Goal: Task Accomplishment & Management: Manage account settings

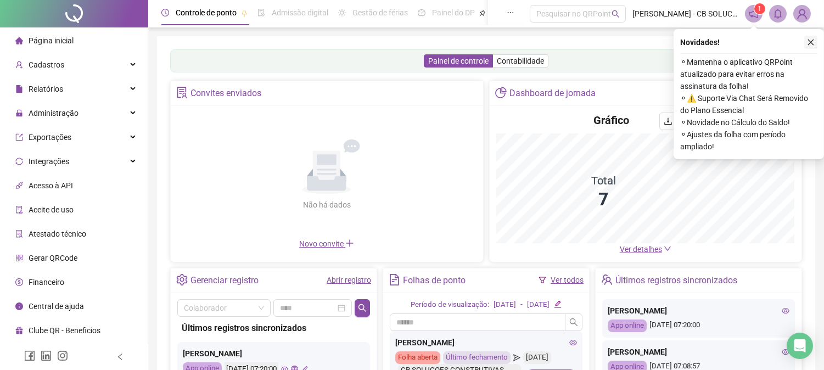
click at [808, 42] on icon "close" at bounding box center [811, 42] width 8 height 8
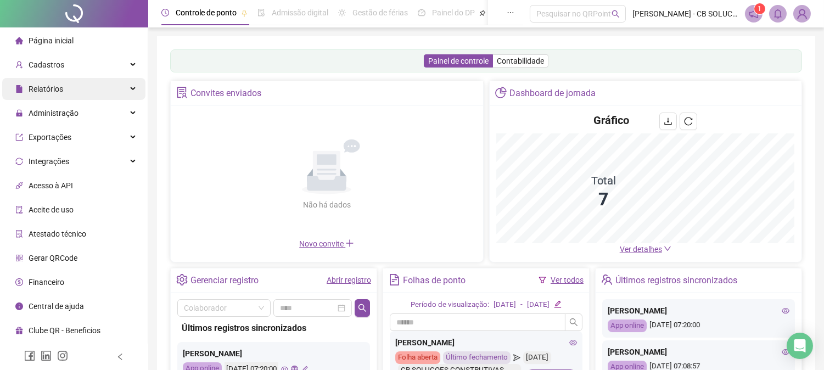
click at [65, 78] on div "Relatórios" at bounding box center [73, 89] width 143 height 22
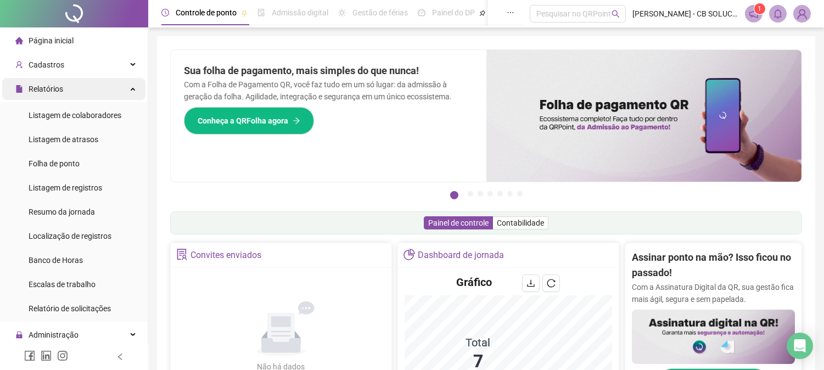
click at [110, 88] on div "Relatórios" at bounding box center [73, 89] width 143 height 22
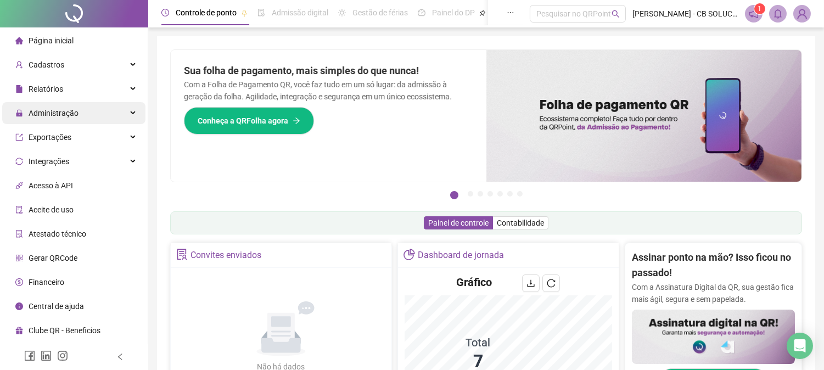
click at [85, 115] on div "Administração" at bounding box center [73, 113] width 143 height 22
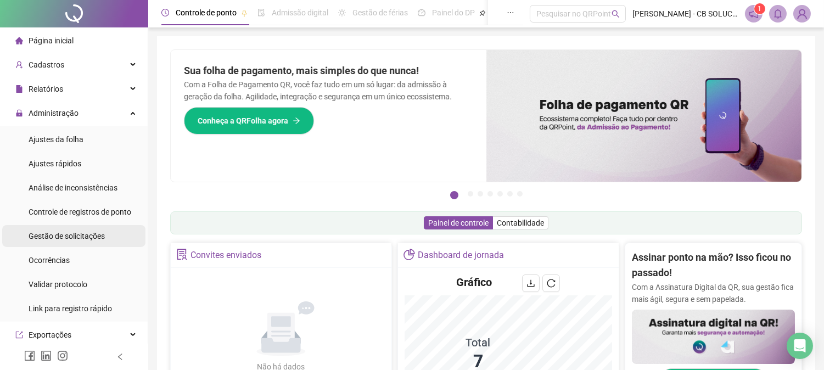
click at [67, 233] on span "Gestão de solicitações" at bounding box center [67, 236] width 76 height 9
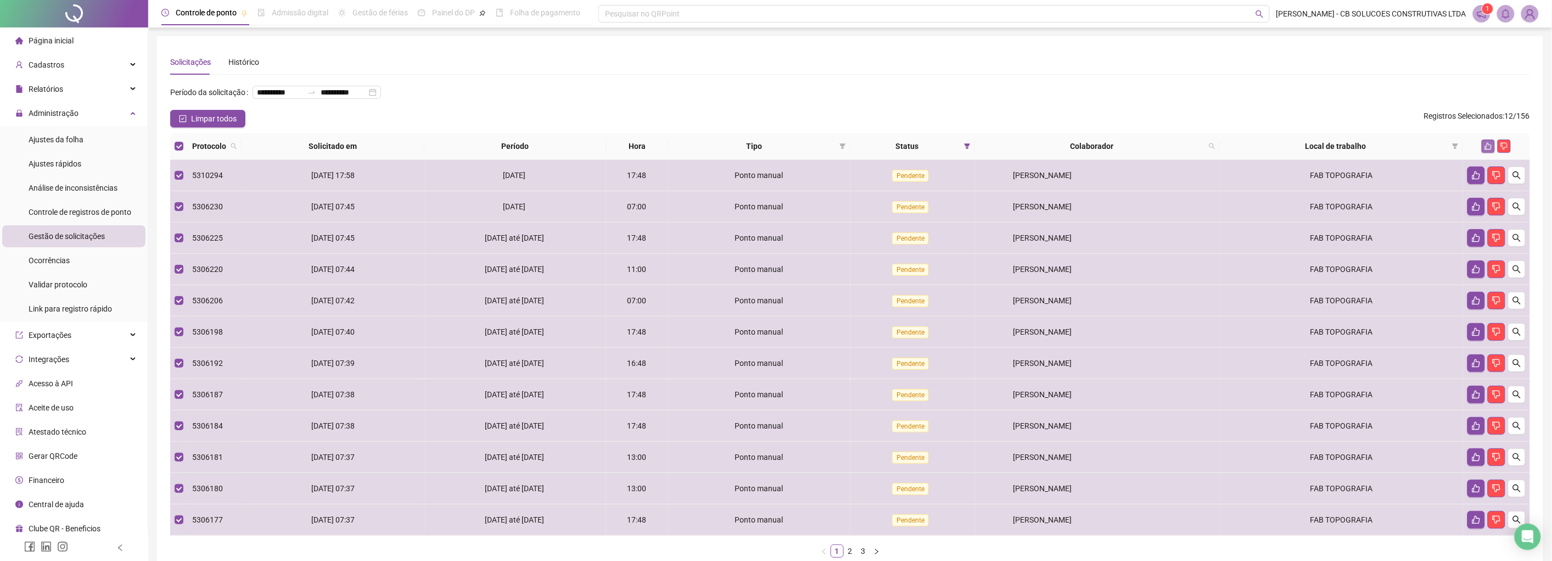
click at [832, 142] on icon "like" at bounding box center [1489, 146] width 8 height 8
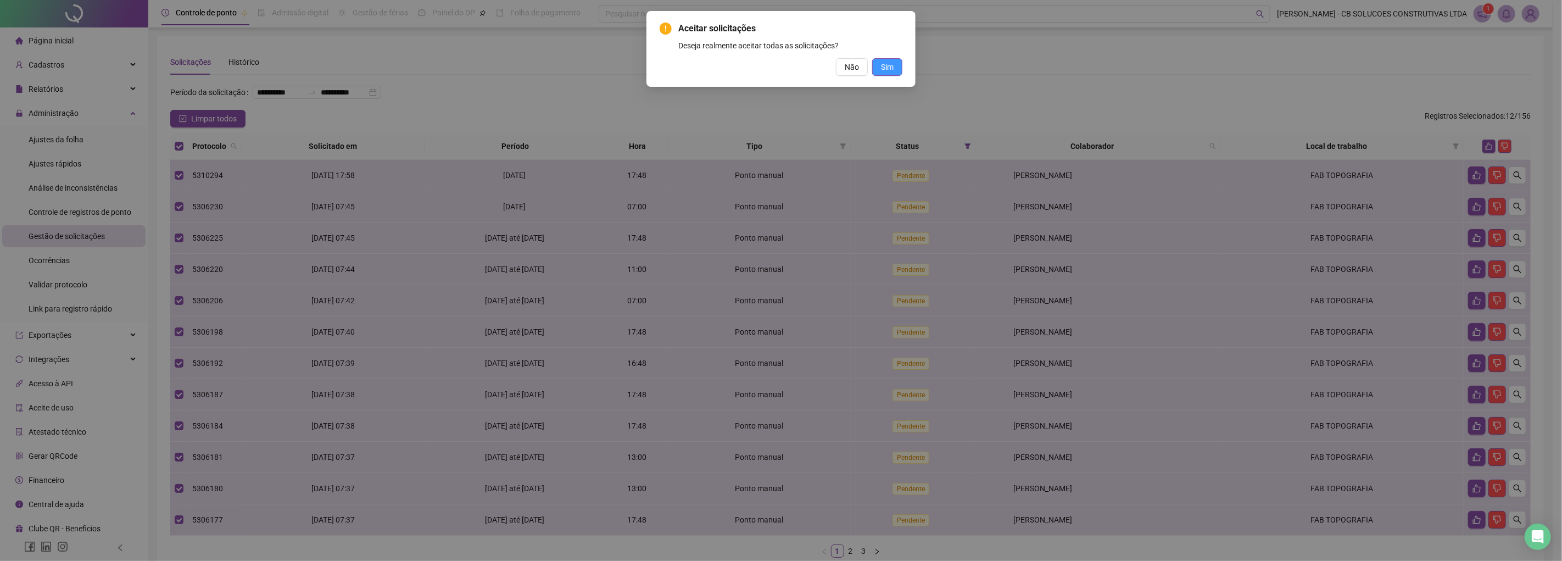
drag, startPoint x: 903, startPoint y: 64, endPoint x: 897, endPoint y: 64, distance: 6.0
click at [832, 64] on div "Aceitar solicitações Deseja realmente aceitar todas as solicitações? Não Sim" at bounding box center [780, 49] width 269 height 76
click at [832, 64] on span "Sim" at bounding box center [887, 67] width 13 height 12
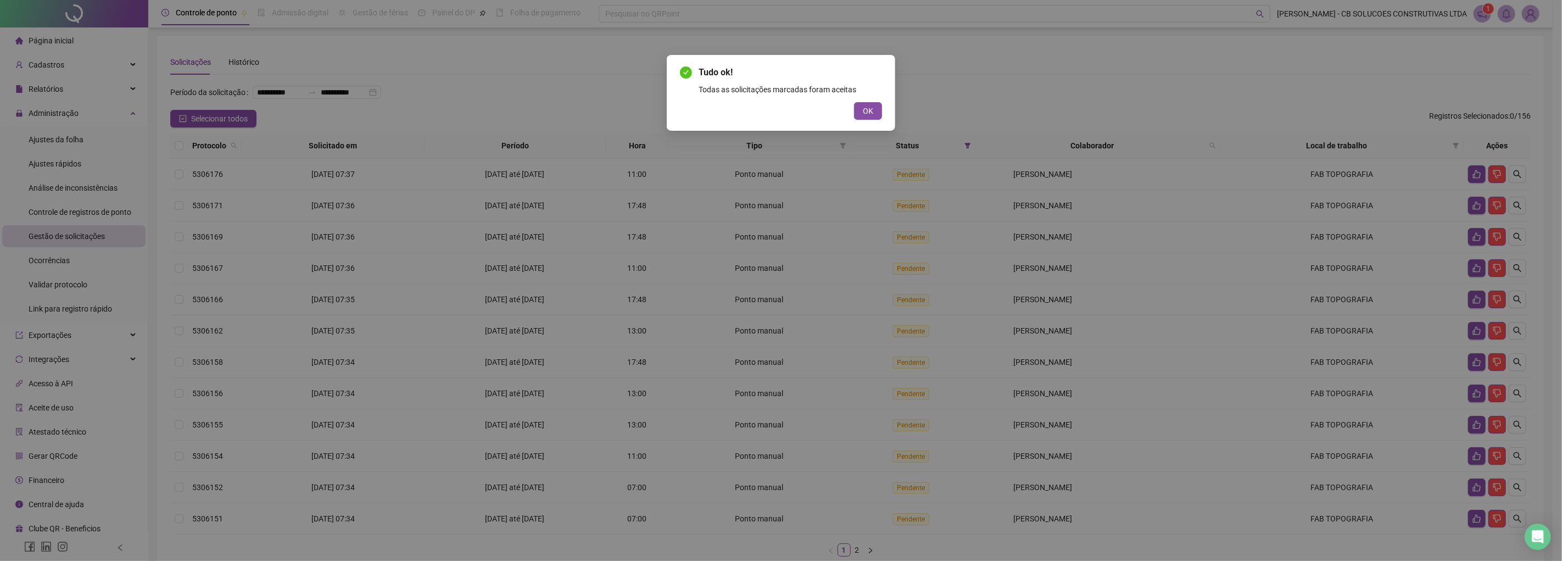
click at [832, 120] on div "Tudo ok! Todas as solicitações marcadas foram aceitas OK" at bounding box center [781, 93] width 228 height 76
click at [832, 117] on button "OK" at bounding box center [868, 111] width 28 height 18
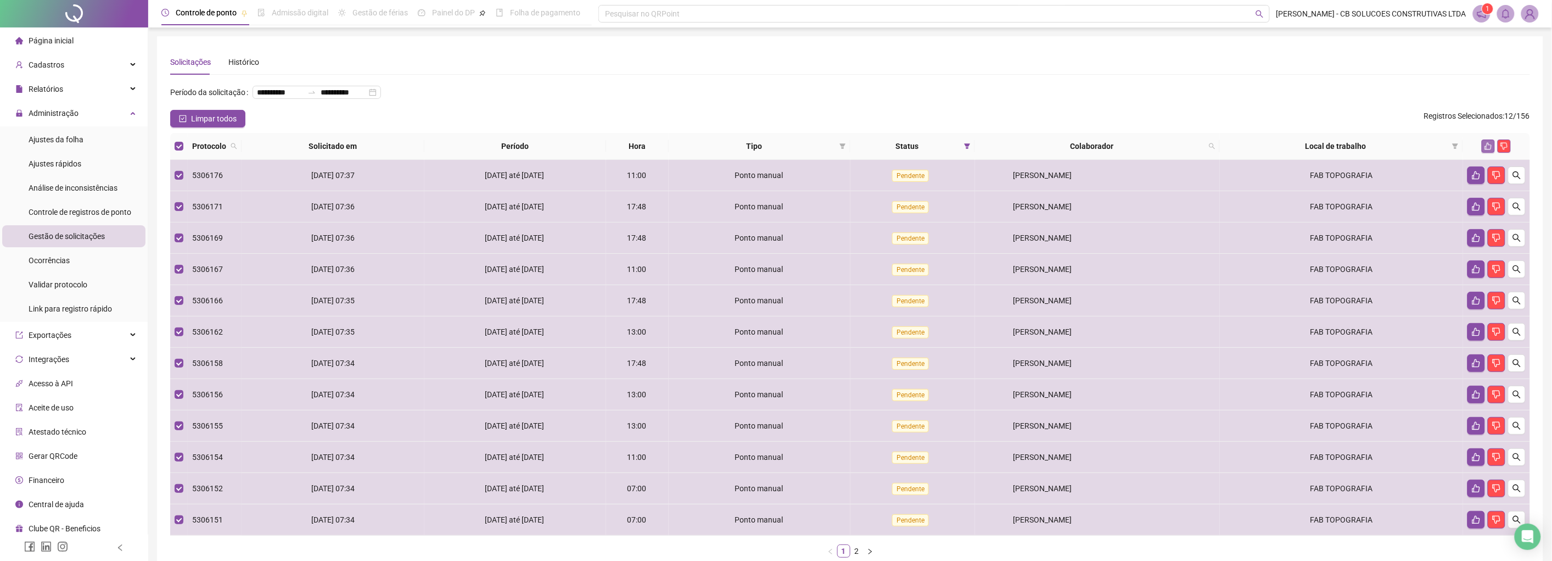
click at [832, 147] on icon "like" at bounding box center [1489, 146] width 8 height 8
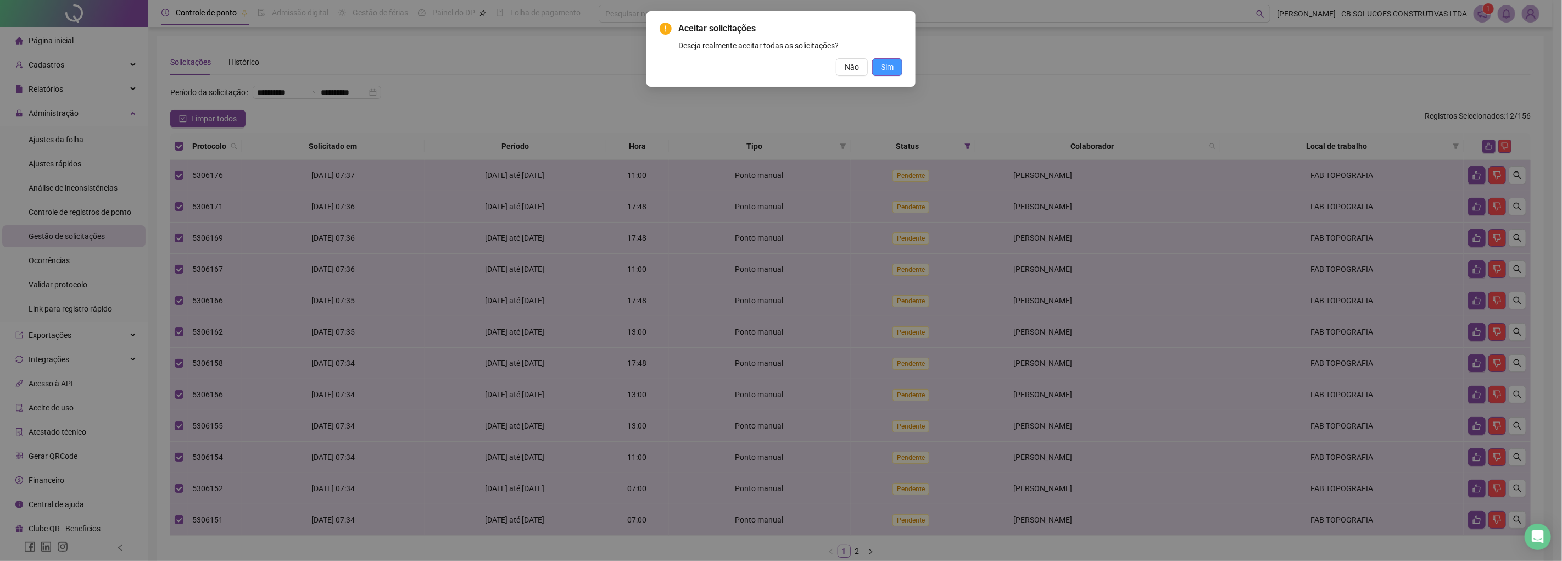
click at [832, 59] on button "Sim" at bounding box center [887, 67] width 30 height 18
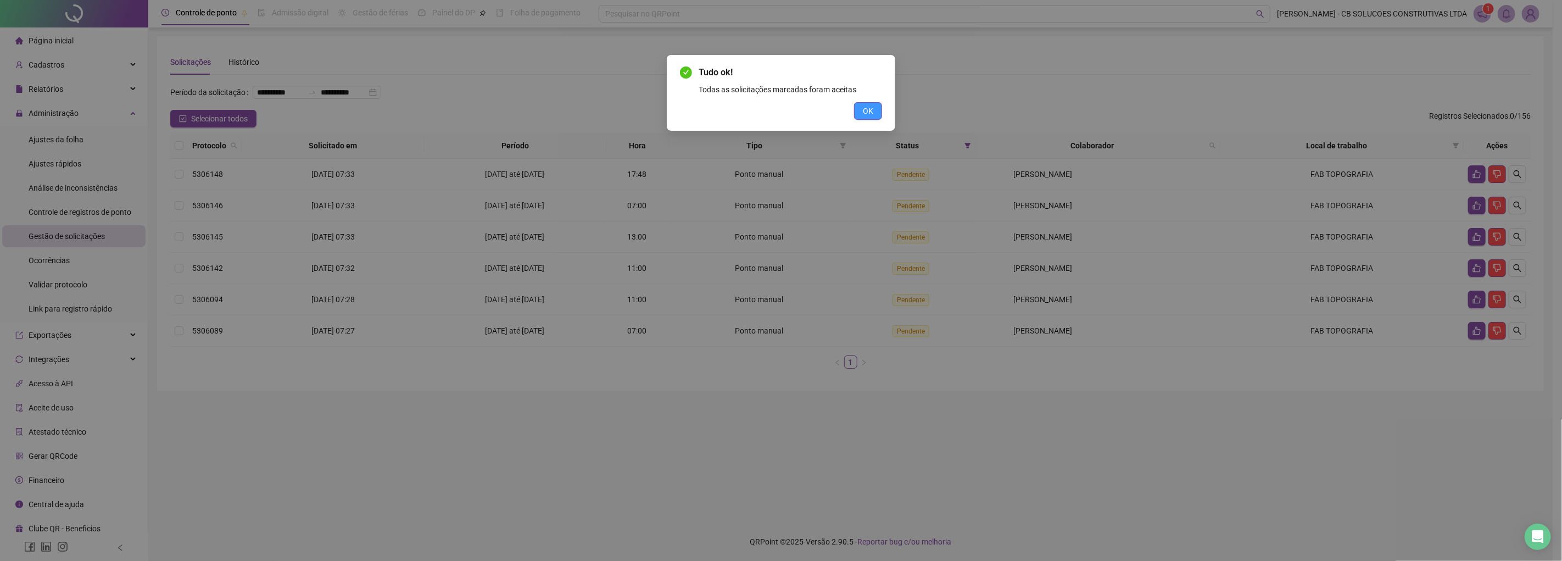
click at [832, 116] on span "OK" at bounding box center [868, 111] width 10 height 12
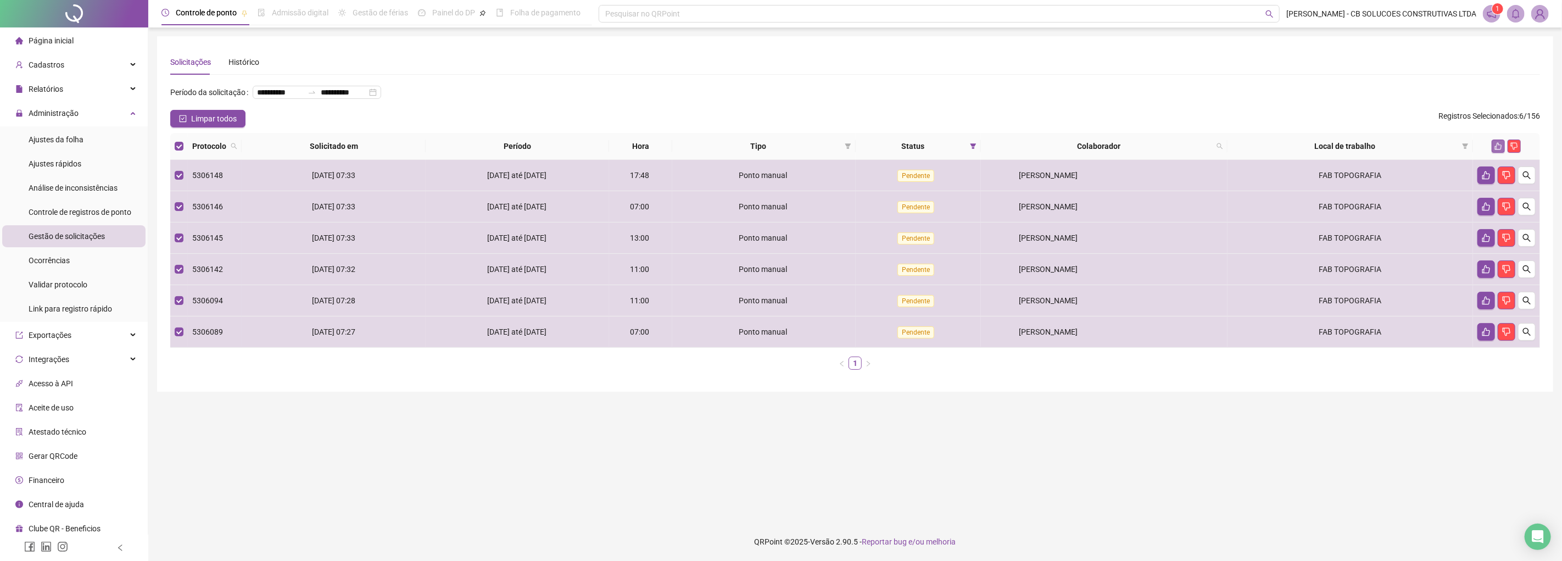
click at [832, 148] on icon "like" at bounding box center [1498, 146] width 7 height 7
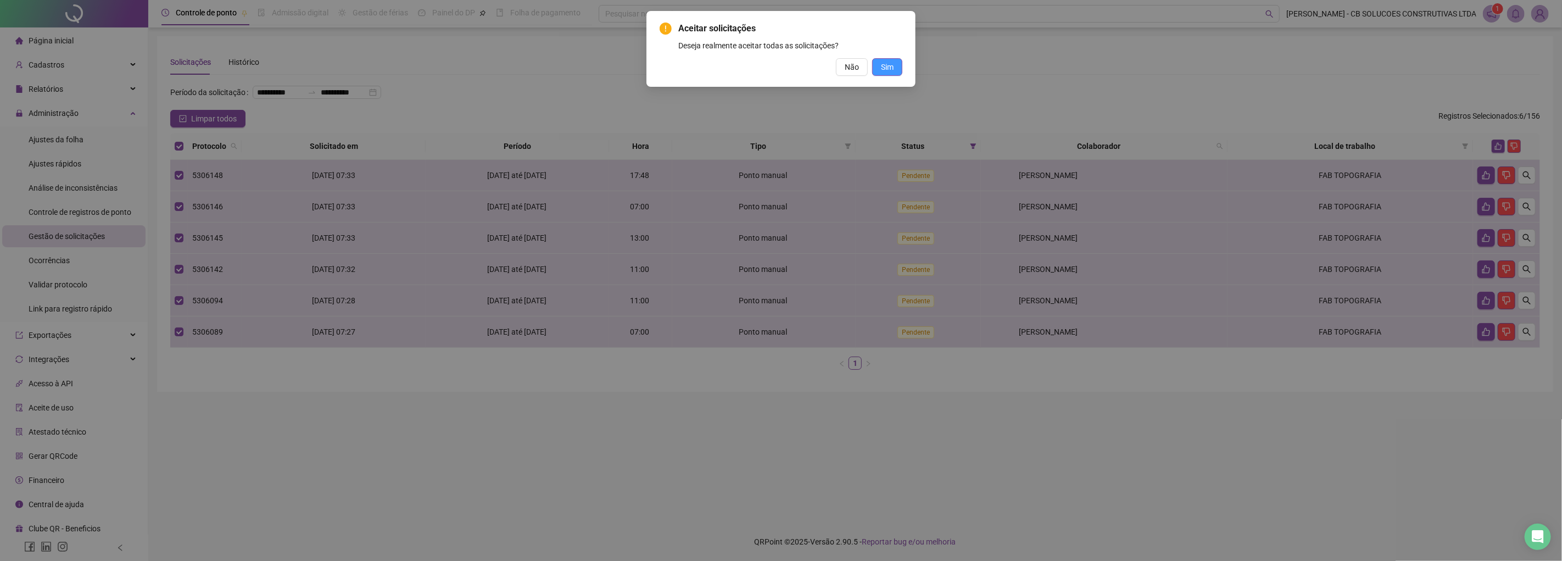
click at [832, 70] on span "Sim" at bounding box center [887, 67] width 13 height 12
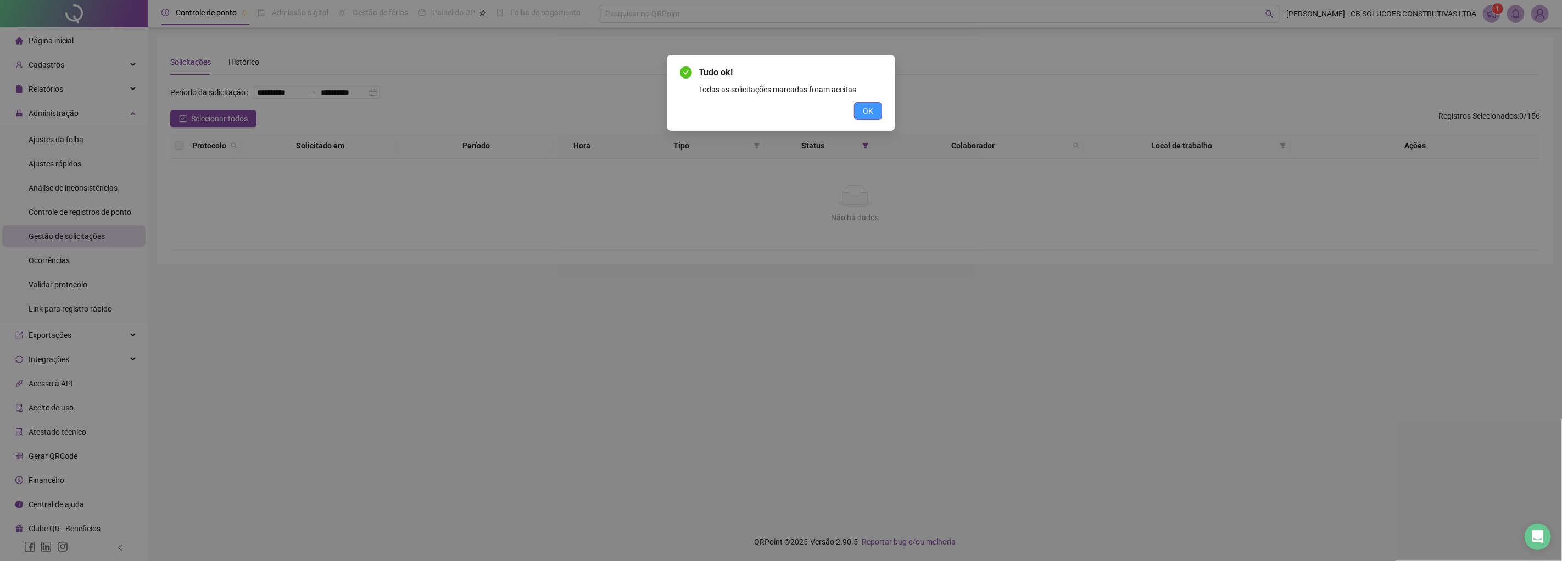
click at [832, 110] on button "OK" at bounding box center [868, 111] width 28 height 18
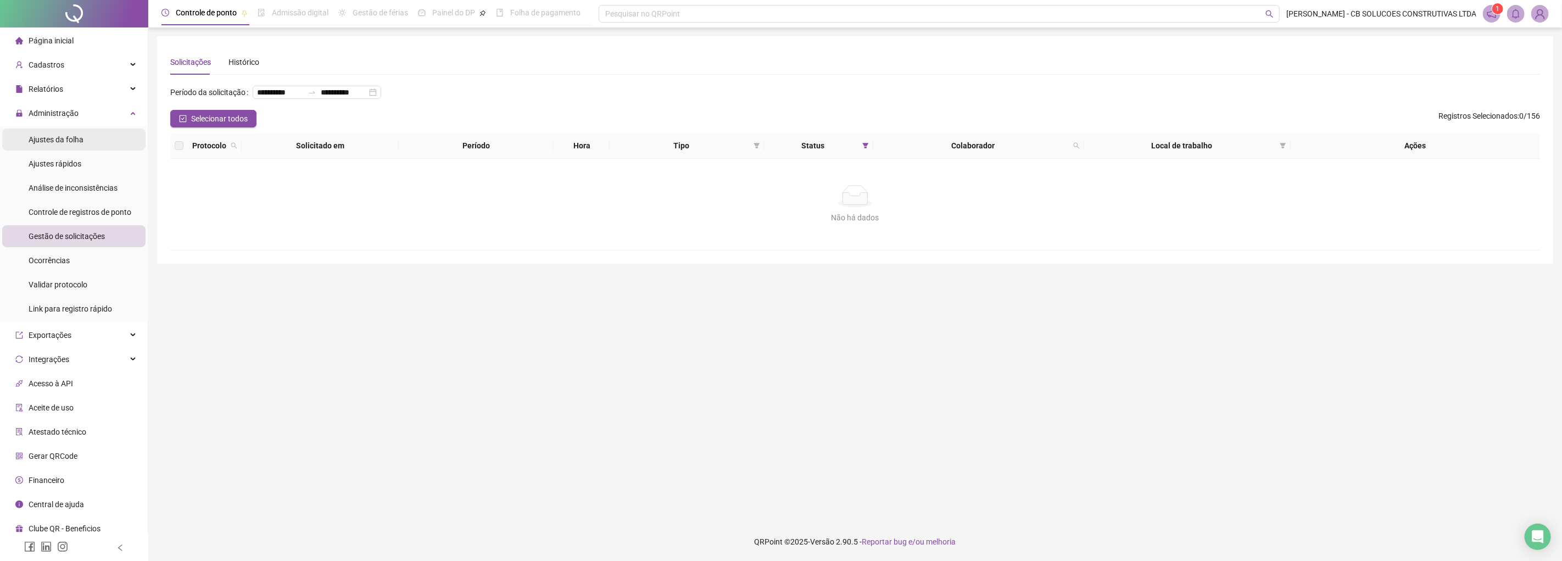
click at [58, 141] on span "Ajustes da folha" at bounding box center [56, 139] width 55 height 9
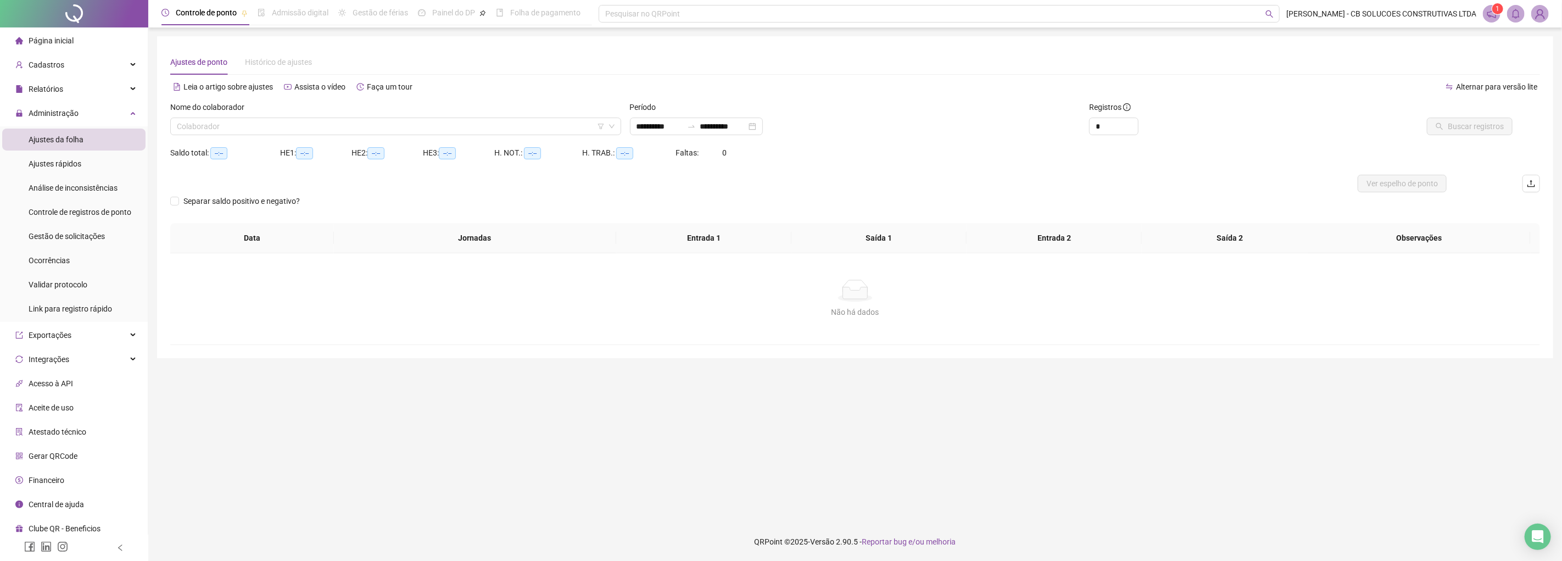
click at [500, 119] on input "search" at bounding box center [391, 126] width 428 height 16
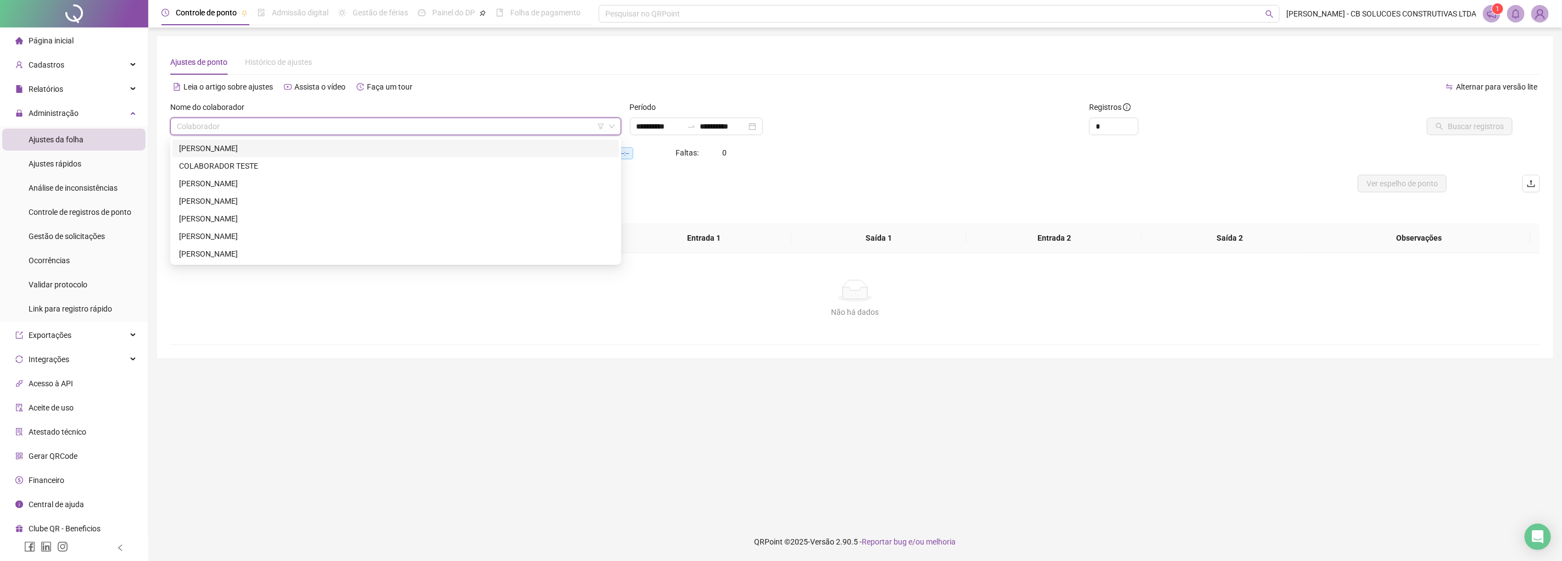
click at [269, 149] on div "[PERSON_NAME] [PERSON_NAME] [PERSON_NAME]" at bounding box center [395, 148] width 433 height 12
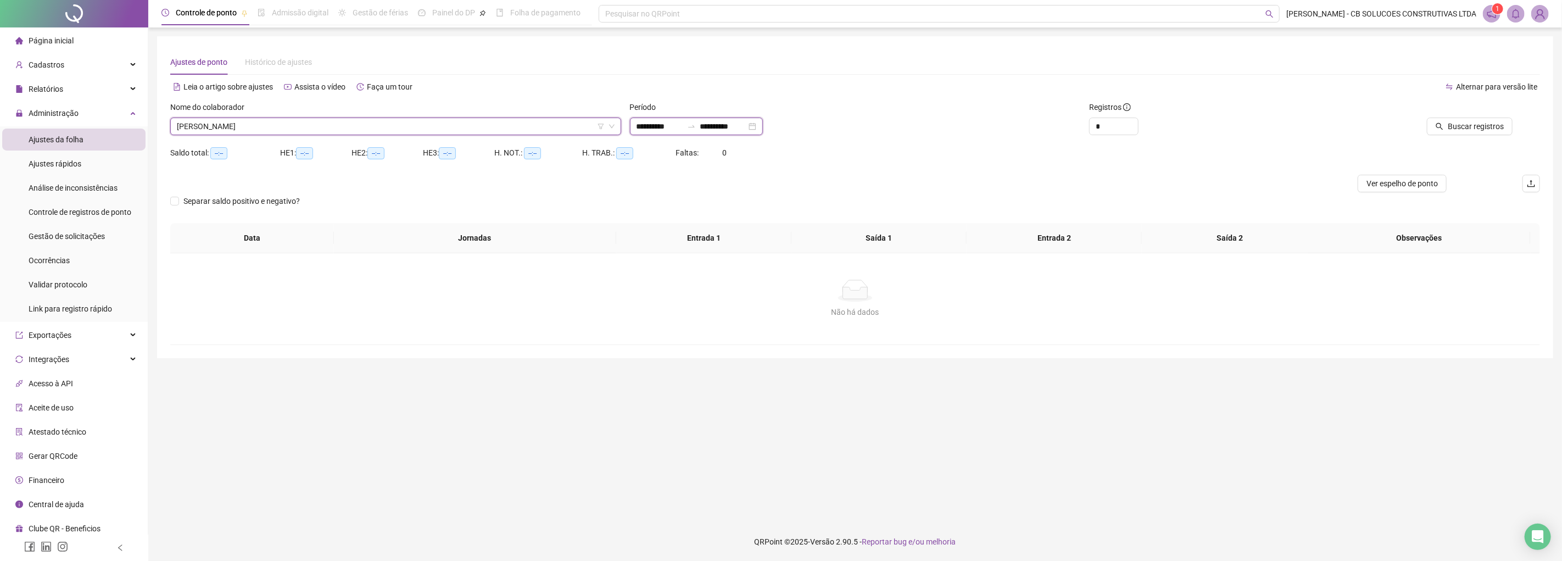
click at [716, 121] on input "**********" at bounding box center [723, 126] width 46 height 12
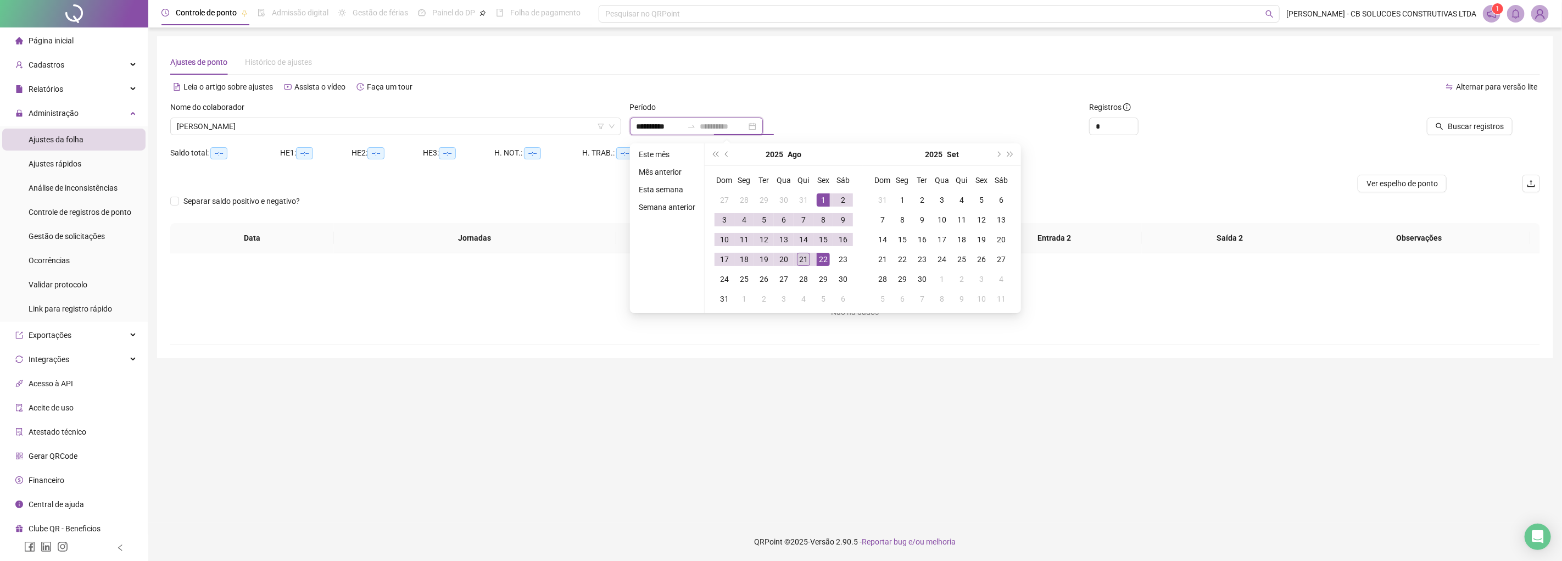
type input "**********"
click at [804, 259] on div "21" at bounding box center [803, 259] width 13 height 13
type input "**********"
click at [820, 196] on div "1" at bounding box center [822, 199] width 13 height 13
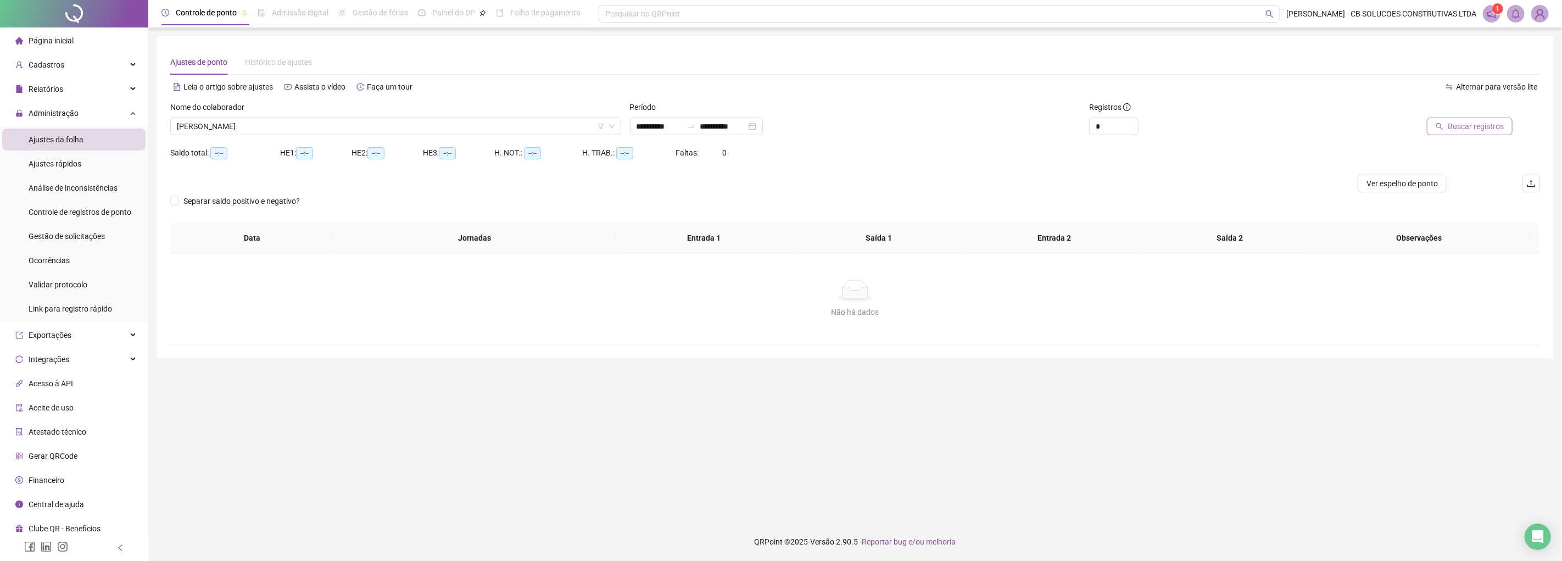
click at [832, 121] on span "Buscar registros" at bounding box center [1475, 126] width 56 height 12
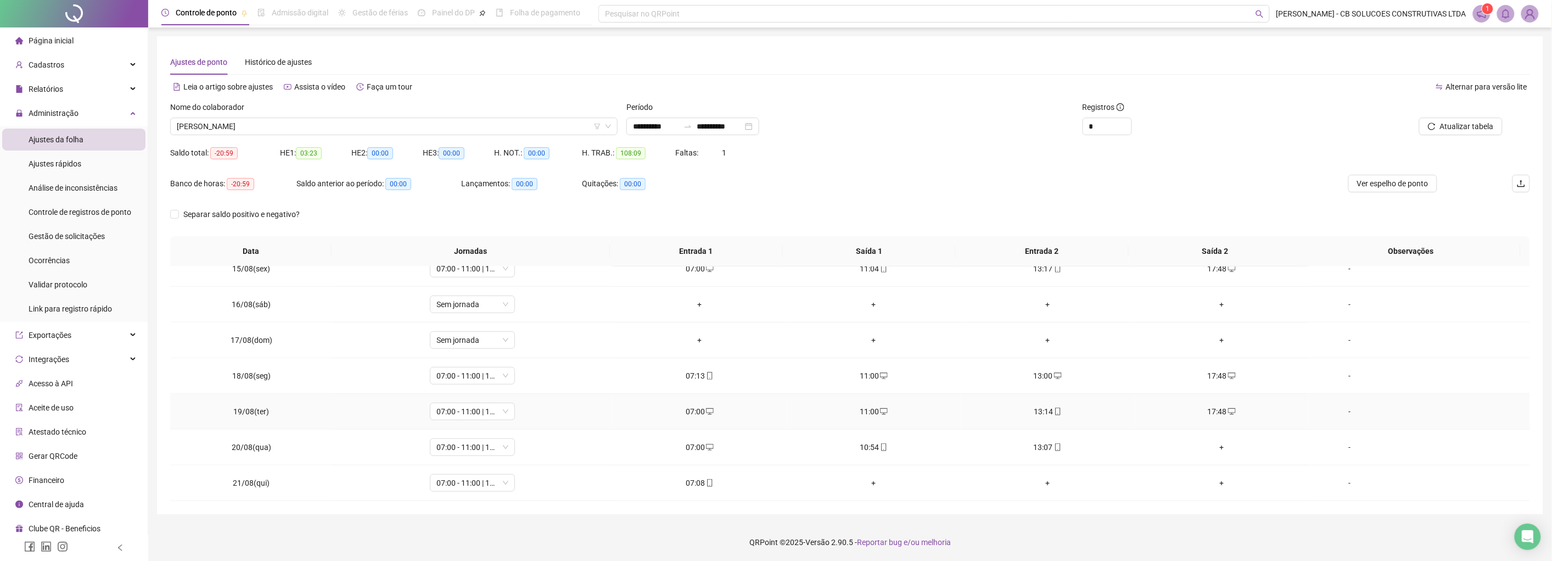
scroll to position [1, 0]
click at [832, 161] on div "Saldo total: -20:59 HE 1: 03:23 HE 2: 00:00 HE 3: 00:00 H. NOT.: 00:00 H. TRAB.…" at bounding box center [850, 158] width 1360 height 31
click at [281, 120] on span "[PERSON_NAME] [PERSON_NAME] [PERSON_NAME]" at bounding box center [394, 126] width 434 height 16
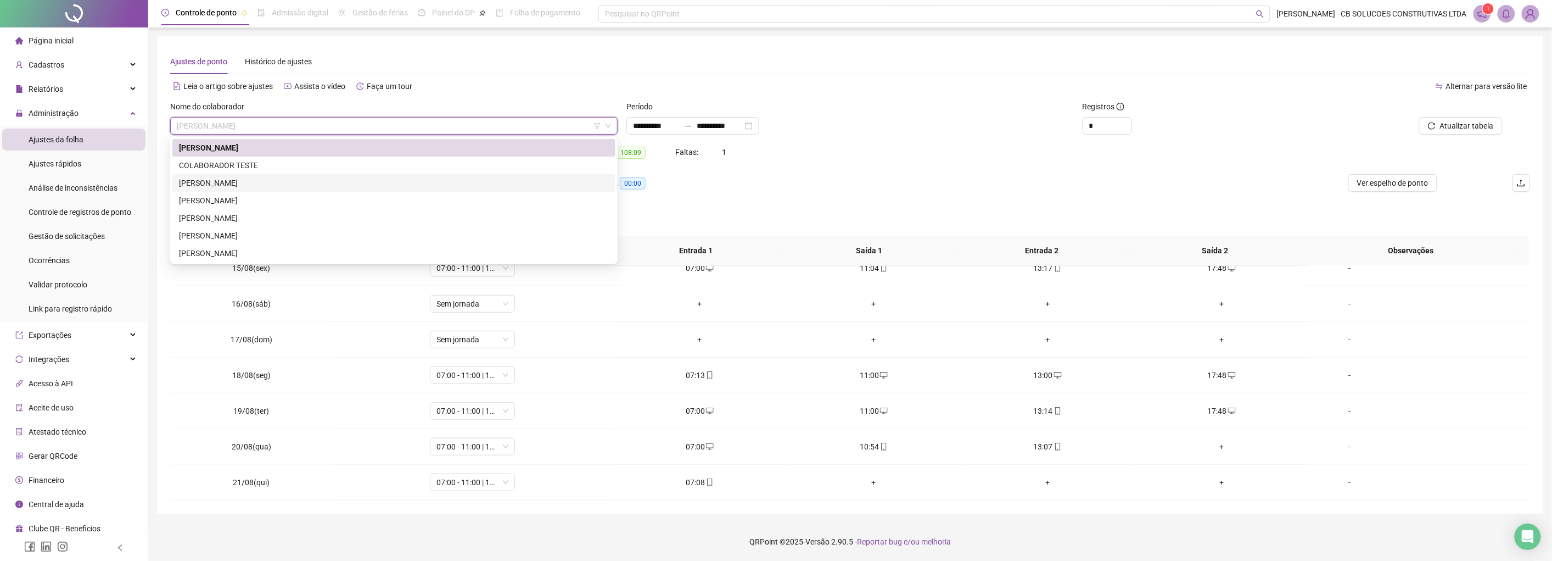
click at [220, 181] on div "[PERSON_NAME]" at bounding box center [394, 183] width 430 height 12
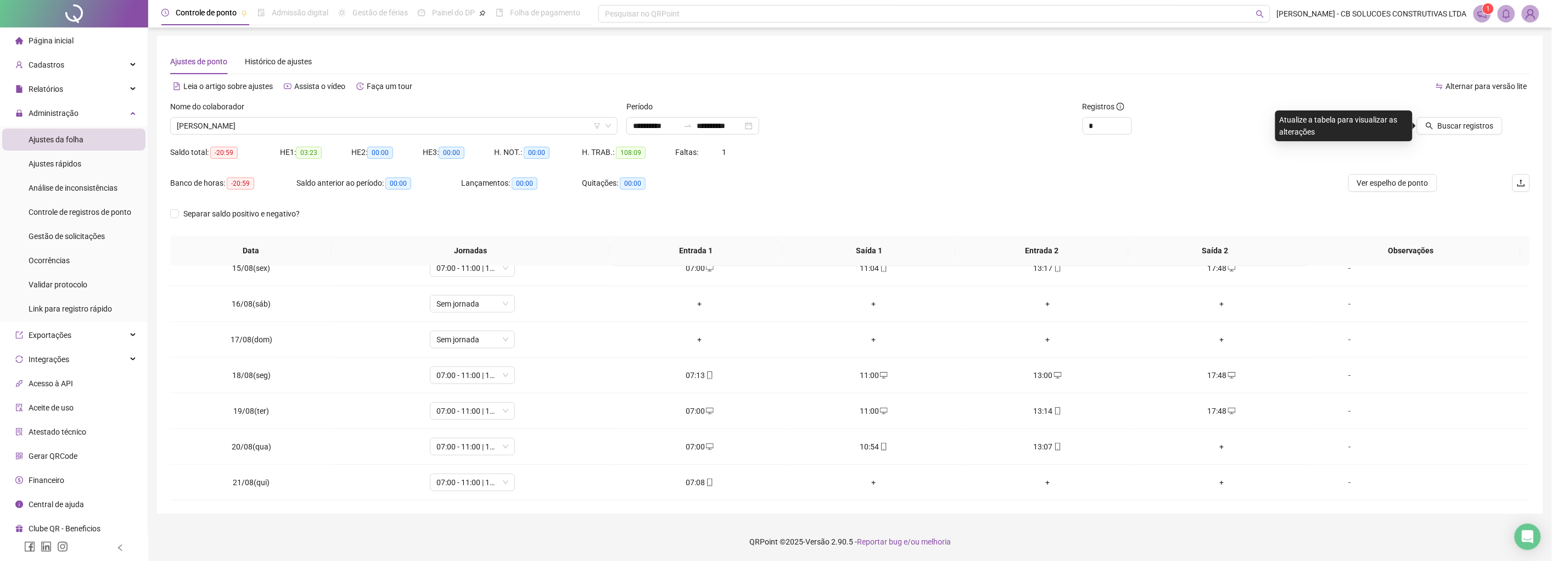
drag, startPoint x: 1446, startPoint y: 123, endPoint x: 991, endPoint y: 265, distance: 476.7
click at [832, 123] on span "Buscar registros" at bounding box center [1466, 126] width 56 height 12
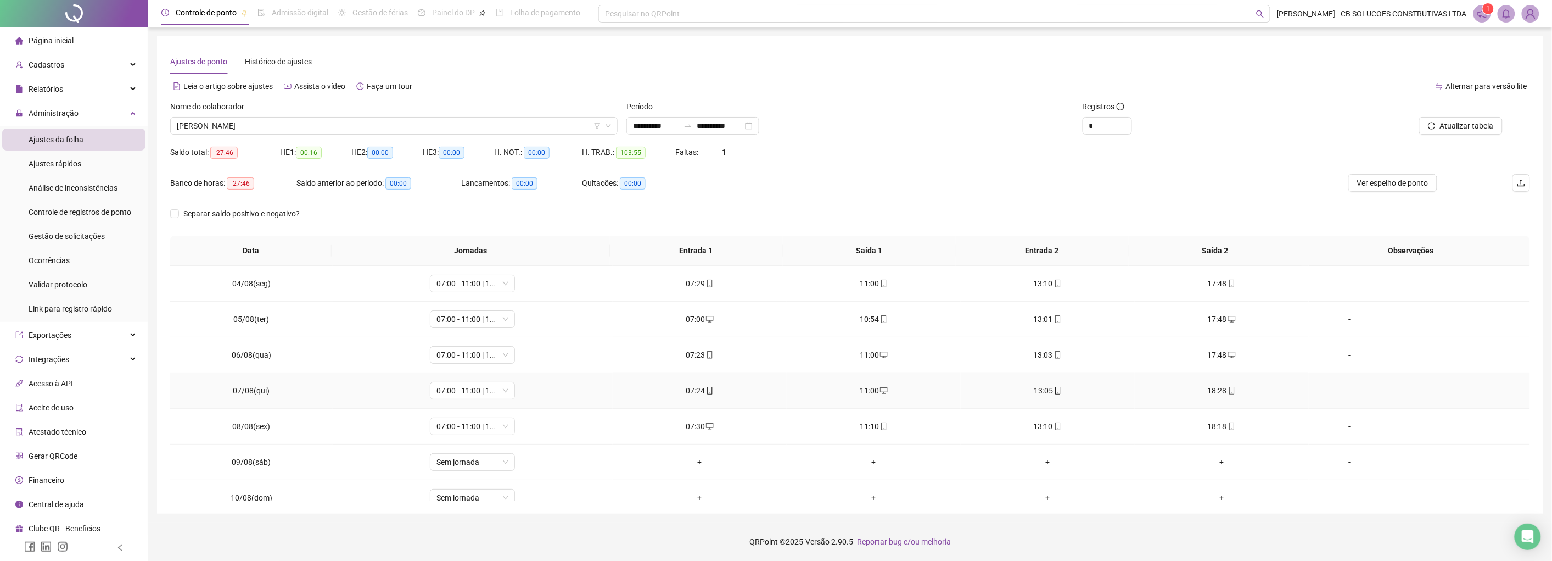
scroll to position [89, 0]
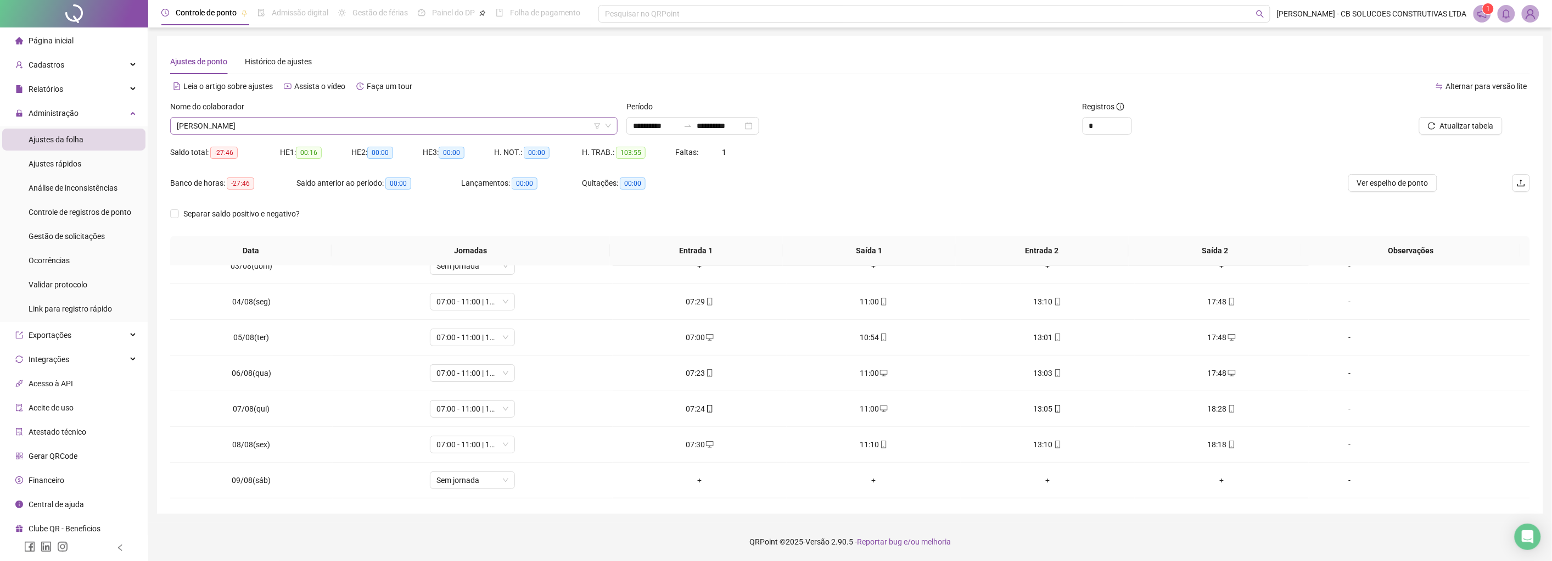
click at [338, 127] on span "[PERSON_NAME]" at bounding box center [394, 126] width 434 height 16
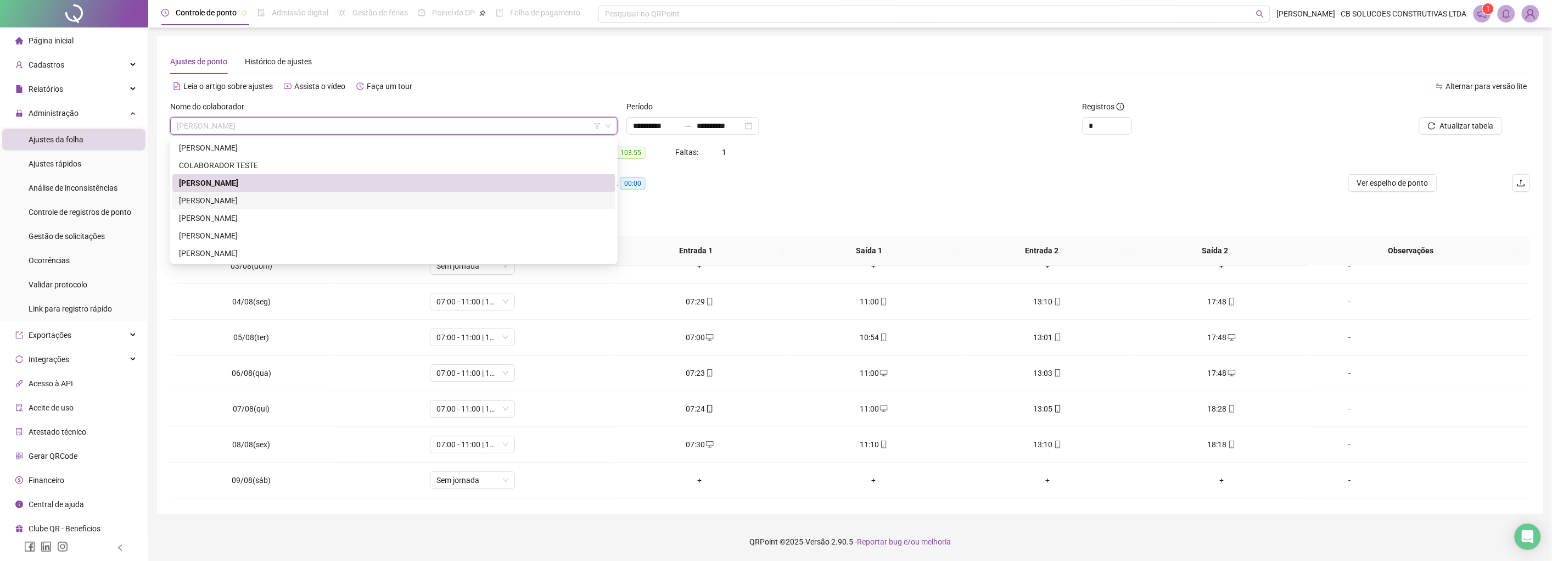
click at [222, 198] on div "[PERSON_NAME]" at bounding box center [394, 200] width 430 height 12
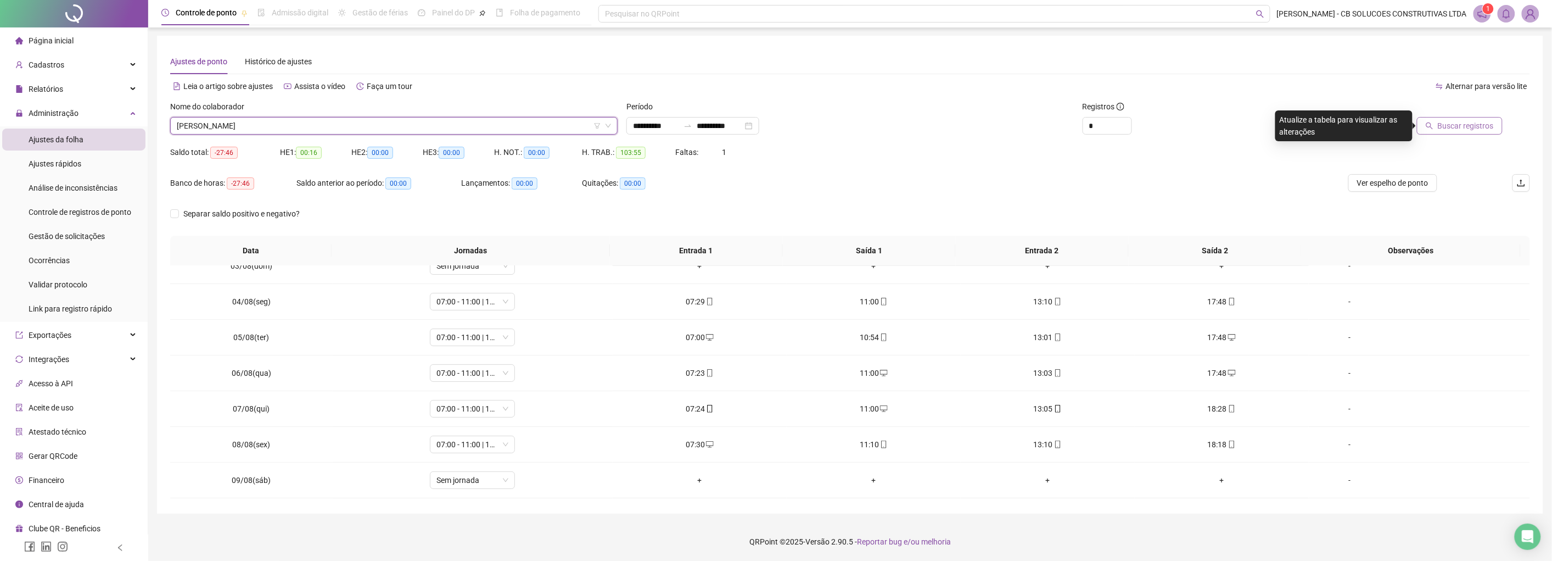
click at [832, 121] on span "Buscar registros" at bounding box center [1466, 126] width 56 height 12
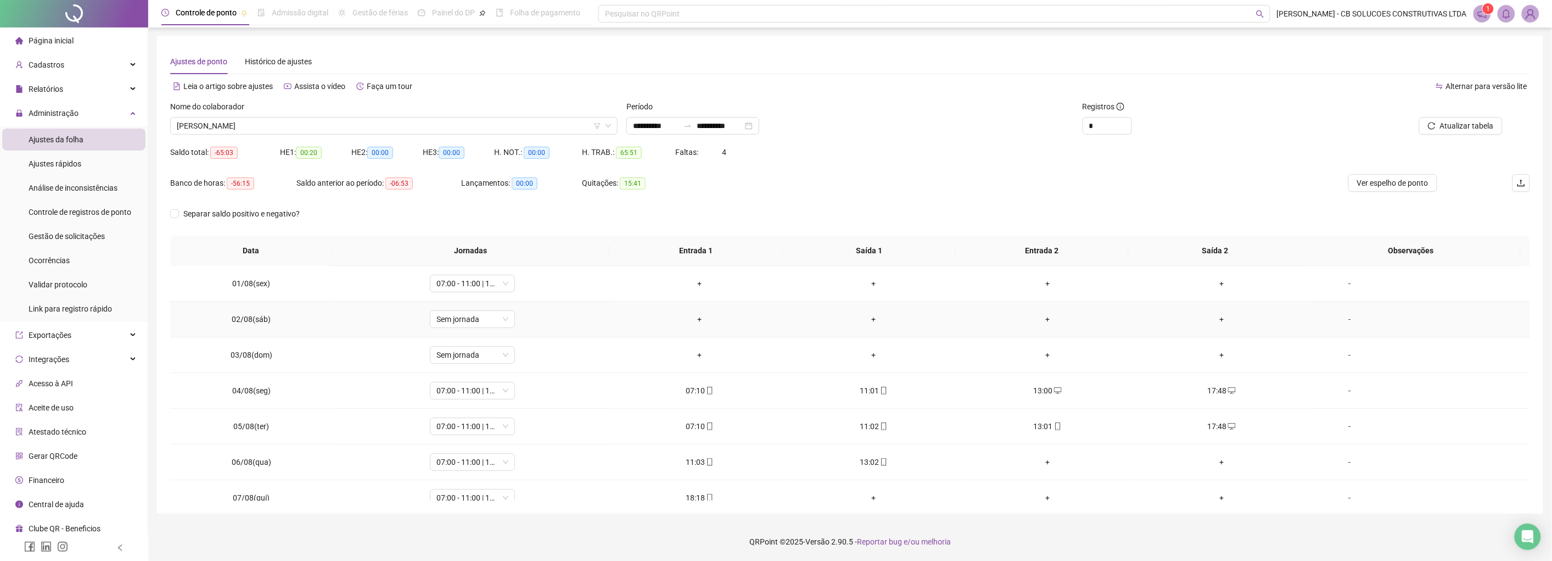
scroll to position [0, 0]
click at [244, 129] on span "[PERSON_NAME]" at bounding box center [394, 126] width 434 height 16
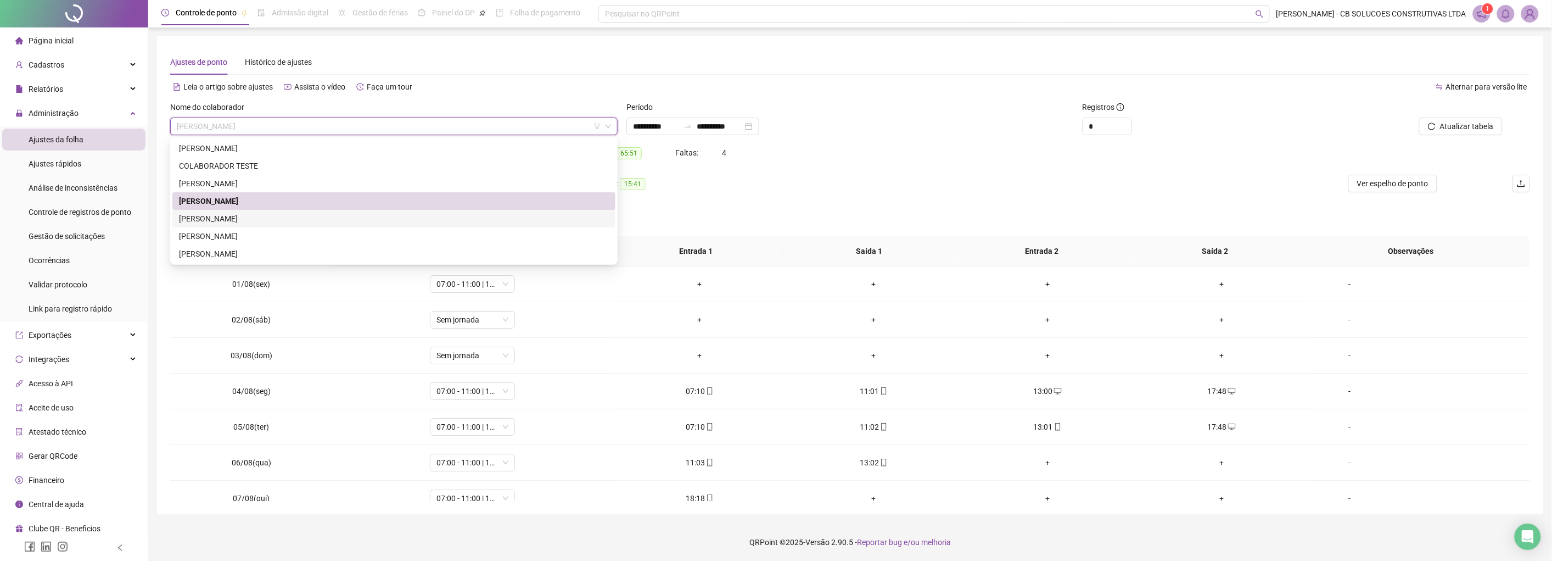
click at [228, 216] on div "[PERSON_NAME] [PERSON_NAME] [PERSON_NAME]" at bounding box center [394, 218] width 430 height 12
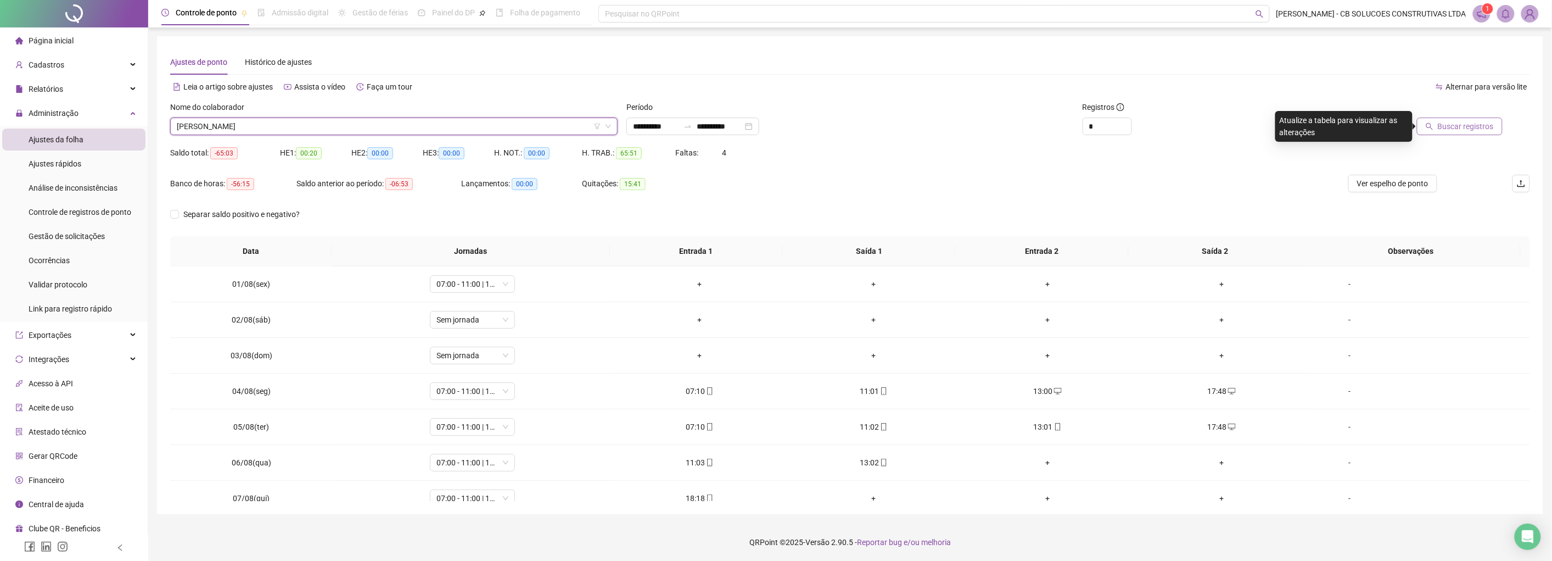
click at [832, 127] on span "Buscar registros" at bounding box center [1466, 126] width 56 height 12
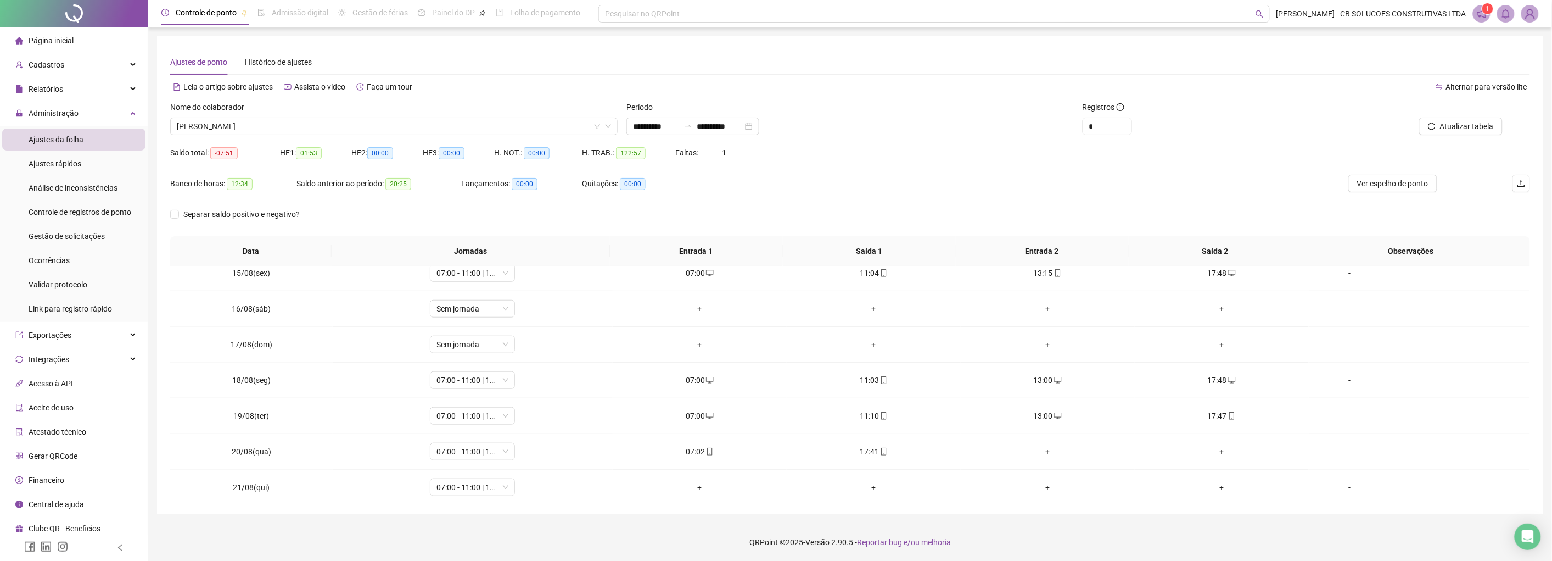
scroll to position [516, 0]
click at [378, 134] on span "[PERSON_NAME] [PERSON_NAME] [PERSON_NAME]" at bounding box center [394, 126] width 434 height 16
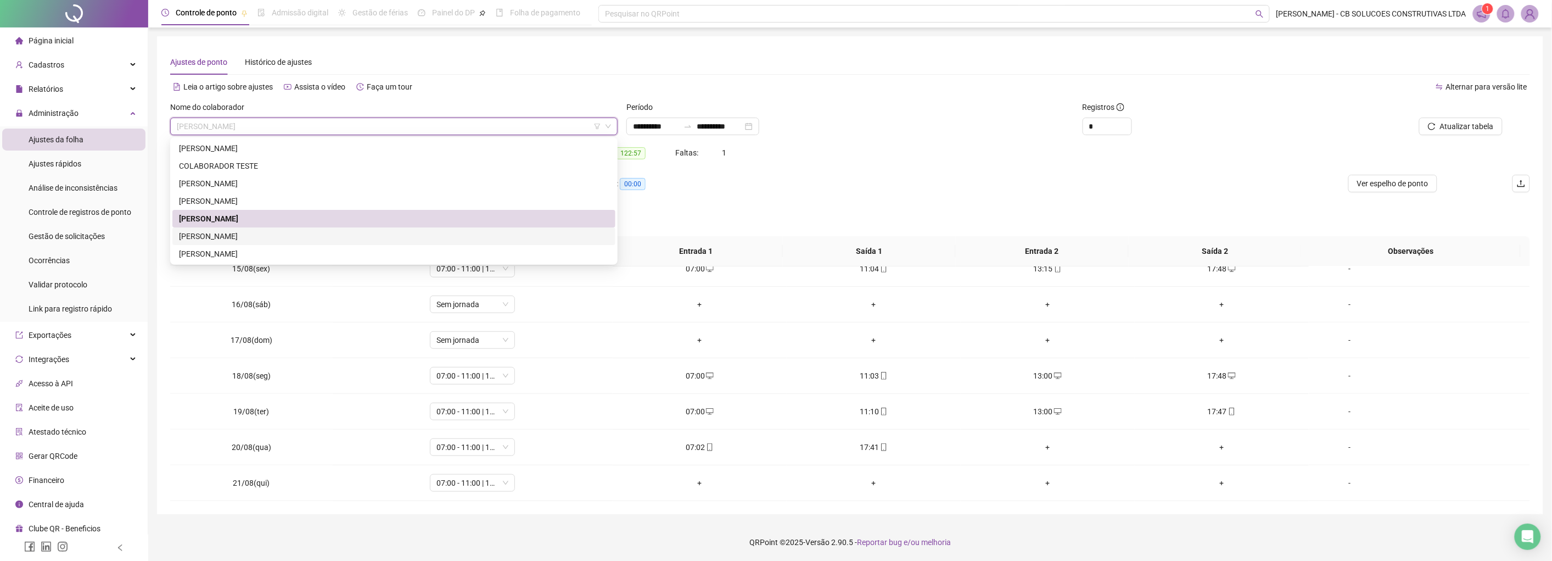
click at [231, 237] on div "[PERSON_NAME] [PERSON_NAME] BARZOTTO" at bounding box center [394, 236] width 430 height 12
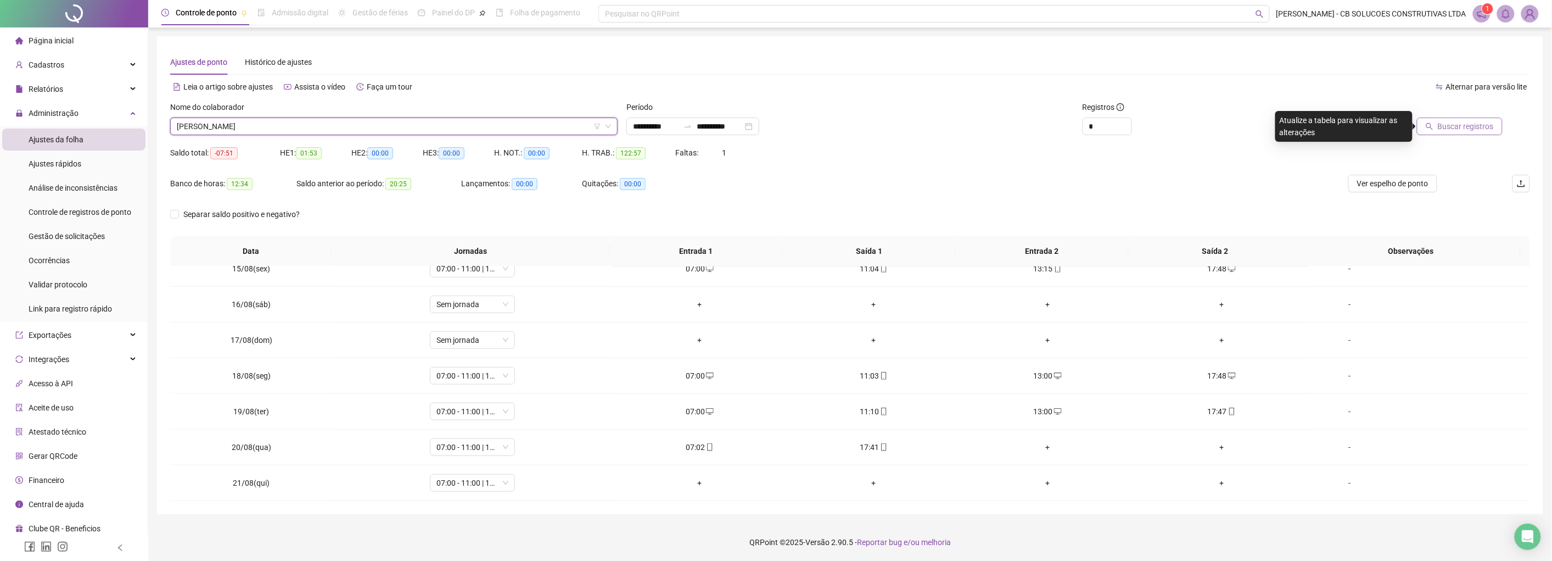
click at [832, 124] on span "Buscar registros" at bounding box center [1466, 126] width 56 height 12
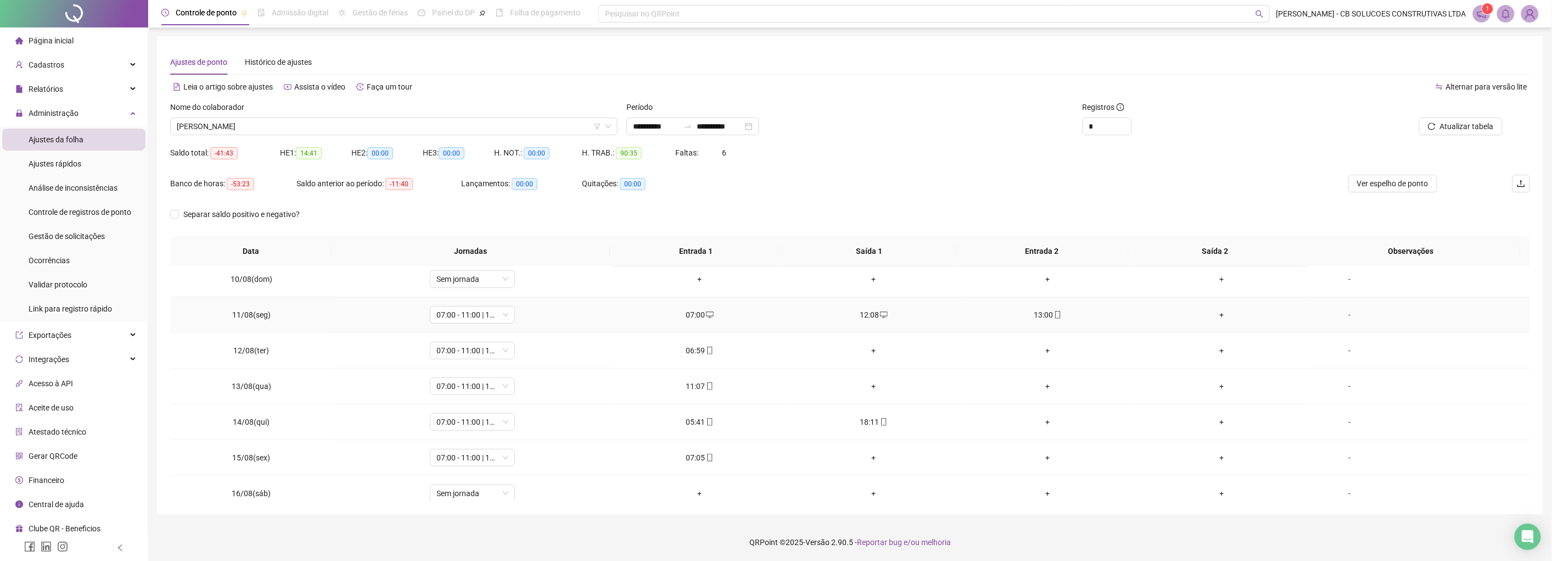
scroll to position [305, 0]
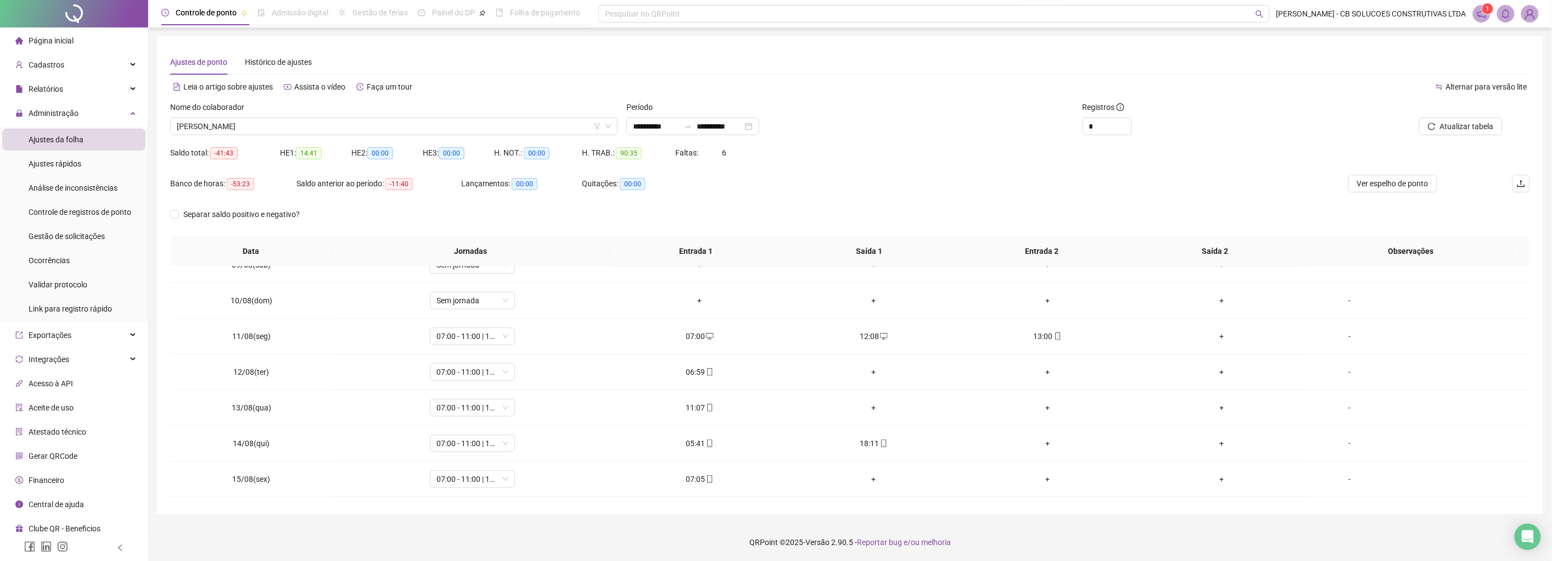
click at [832, 187] on div "Banco de horas: -53:23 Saldo anterior ao período: -11:40 Lançamentos: 00:00 Qui…" at bounding box center [680, 190] width 1020 height 31
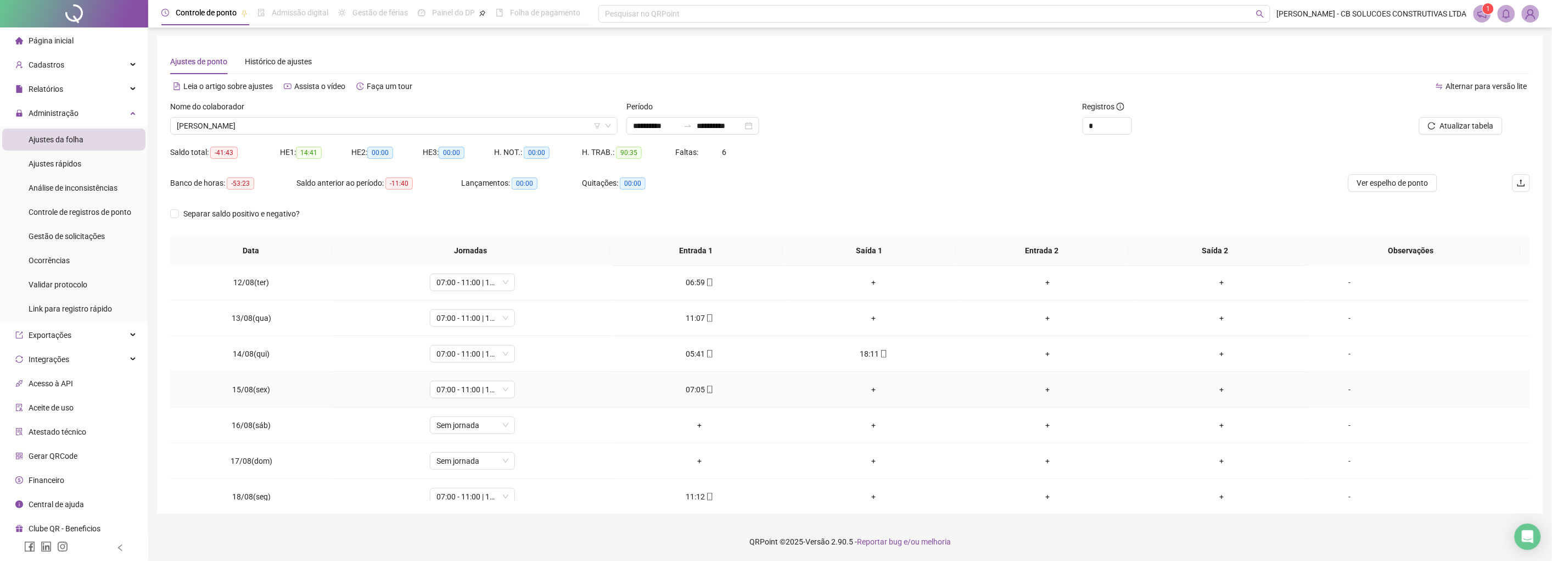
scroll to position [516, 0]
click at [345, 124] on span "[PERSON_NAME] [PERSON_NAME] BARZOTTO" at bounding box center [394, 126] width 434 height 16
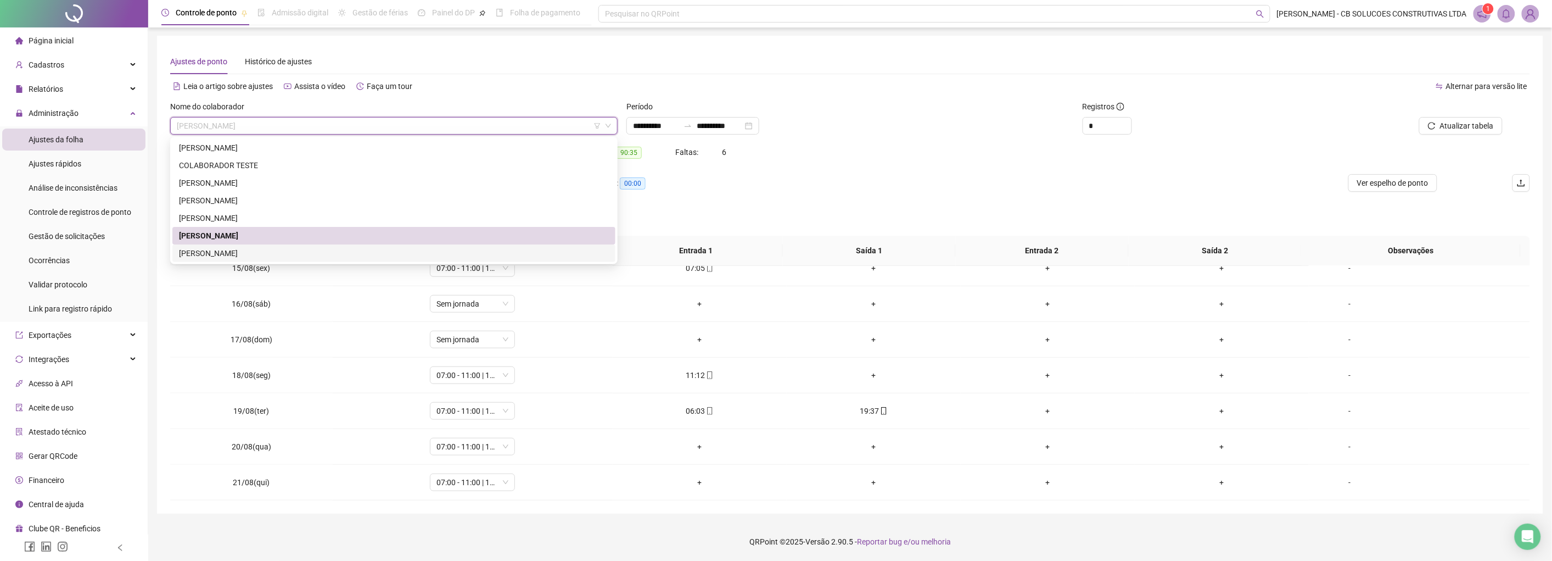
click at [271, 247] on div "[PERSON_NAME] [PERSON_NAME]" at bounding box center [394, 253] width 430 height 12
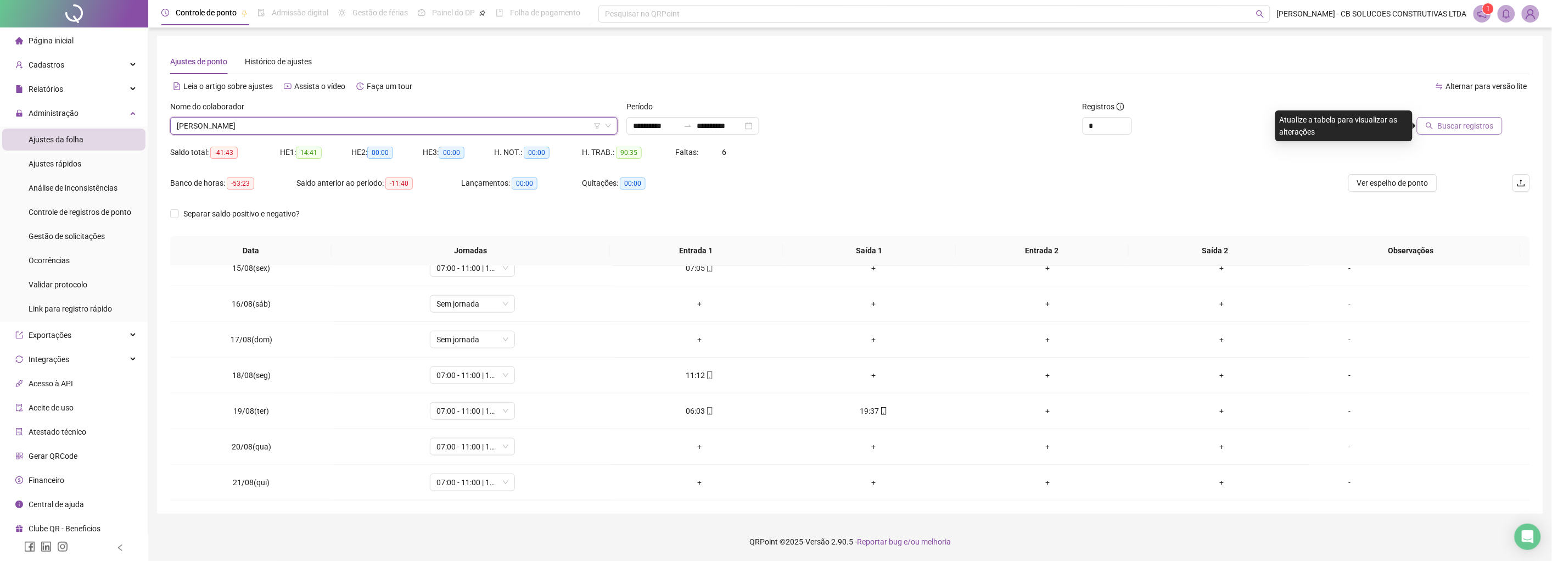
click at [832, 121] on span "Buscar registros" at bounding box center [1466, 126] width 56 height 12
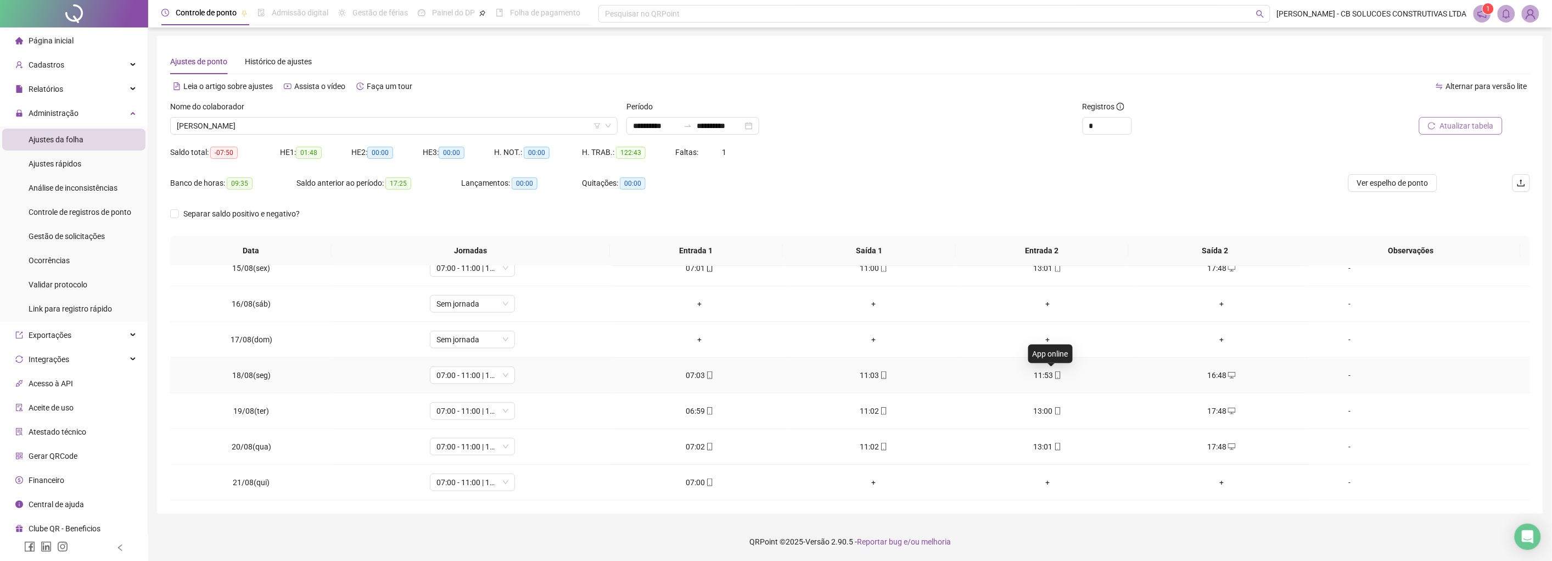
click at [832, 370] on icon "mobile" at bounding box center [1057, 375] width 5 height 8
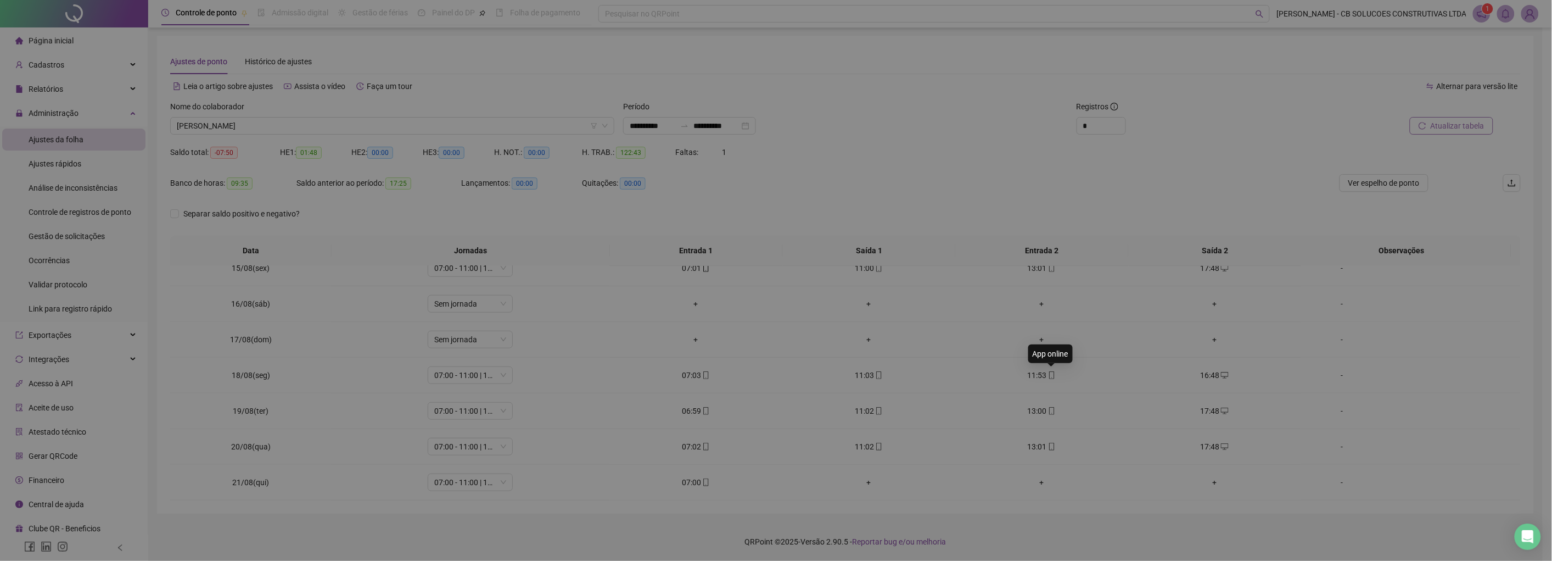
type input "**********"
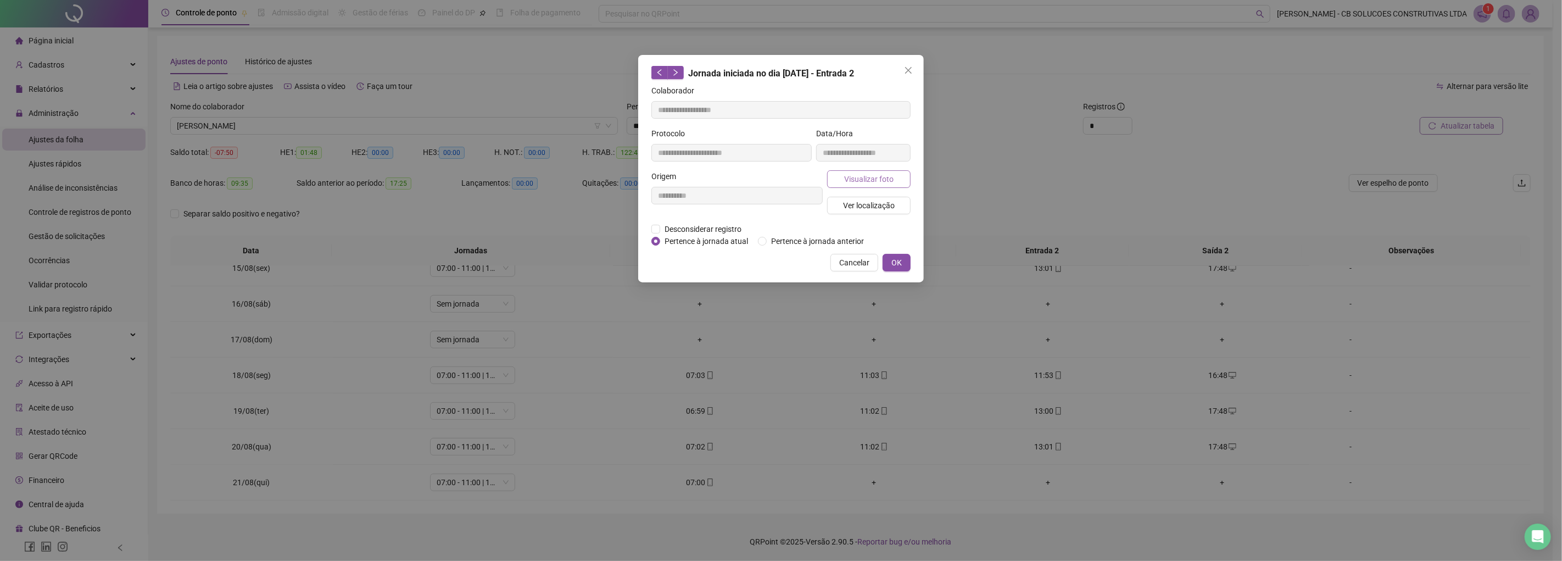
click at [832, 176] on span "Visualizar foto" at bounding box center [868, 179] width 49 height 12
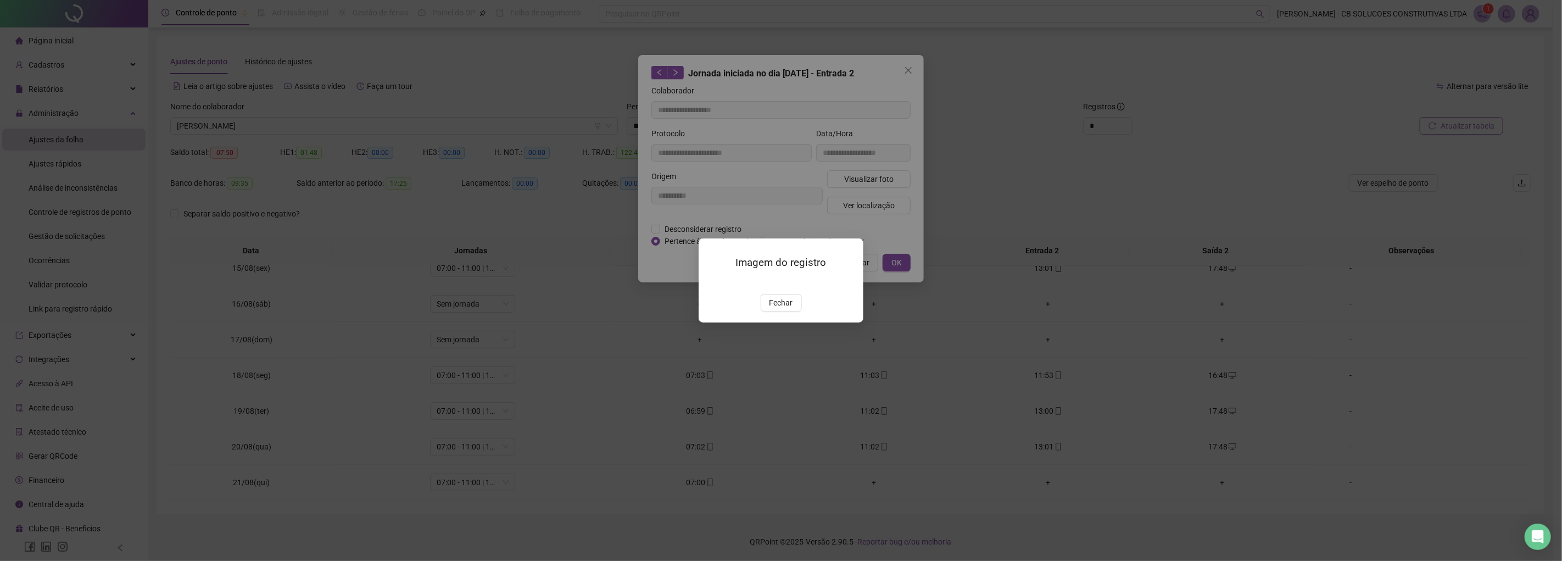
drag, startPoint x: 764, startPoint y: 366, endPoint x: 812, endPoint y: 317, distance: 68.0
click at [764, 311] on button "Fechar" at bounding box center [780, 303] width 41 height 18
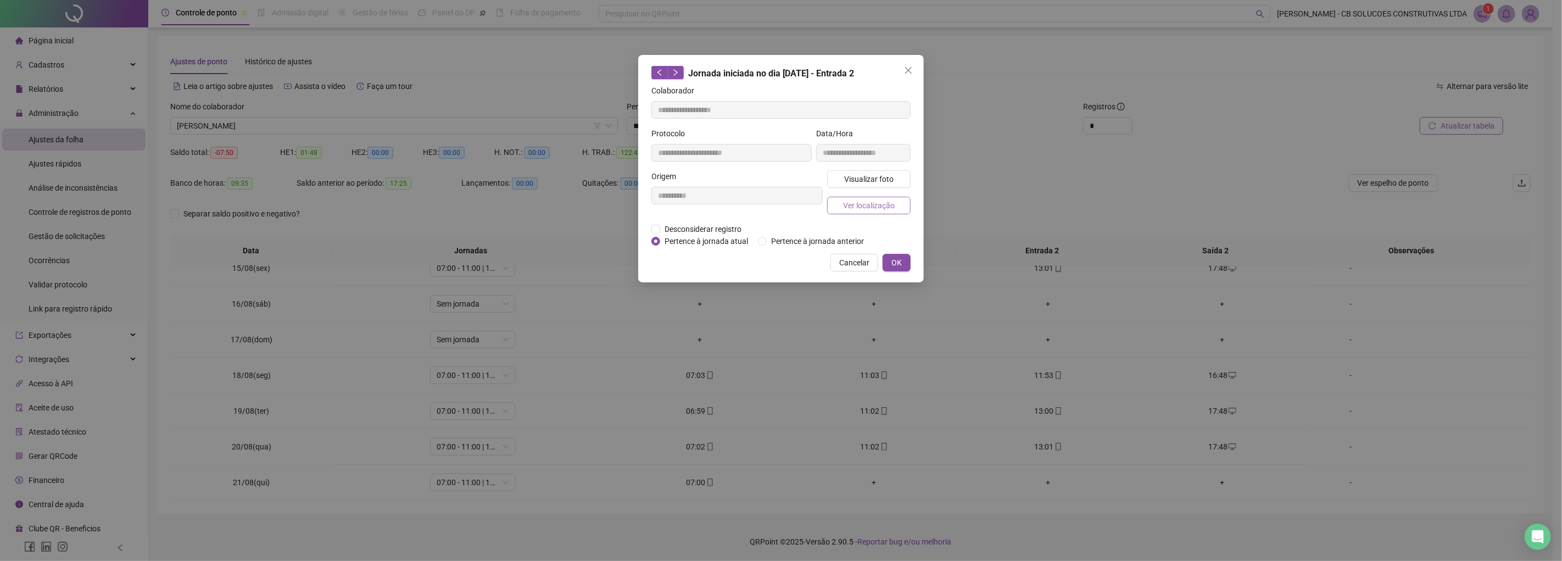
click at [832, 205] on span "Ver localização" at bounding box center [869, 205] width 52 height 12
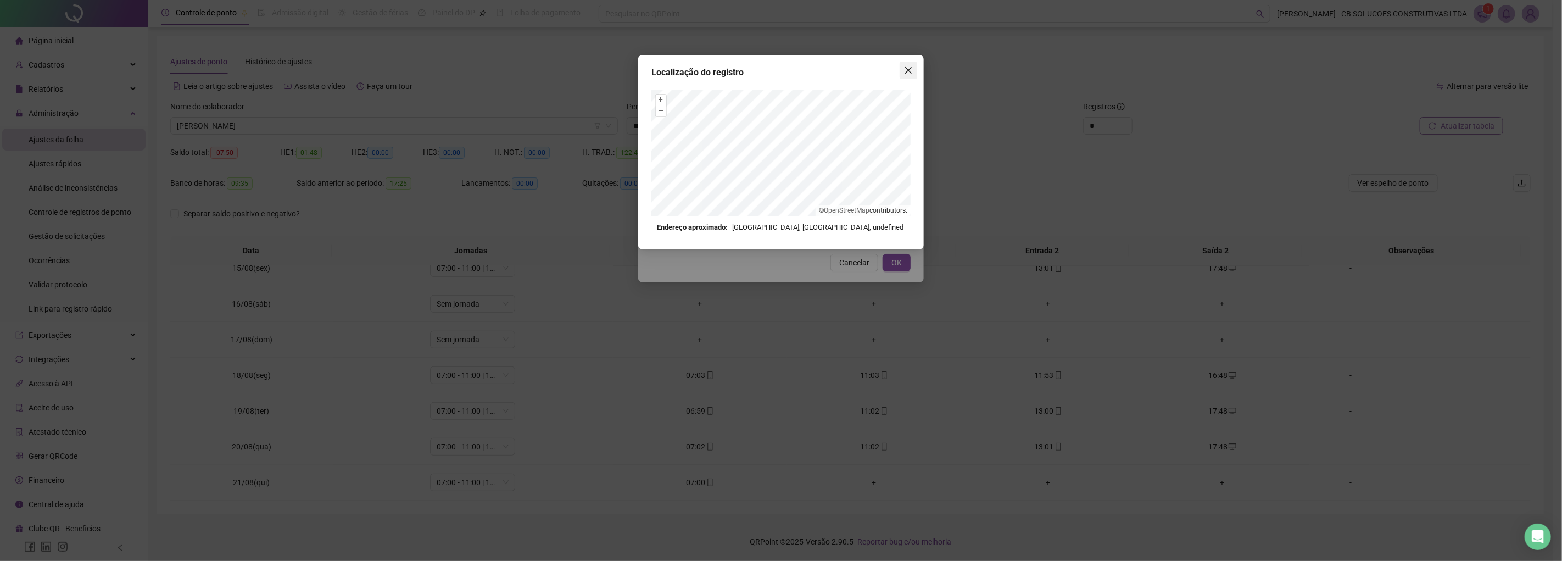
click at [832, 69] on span "Close" at bounding box center [908, 70] width 18 height 9
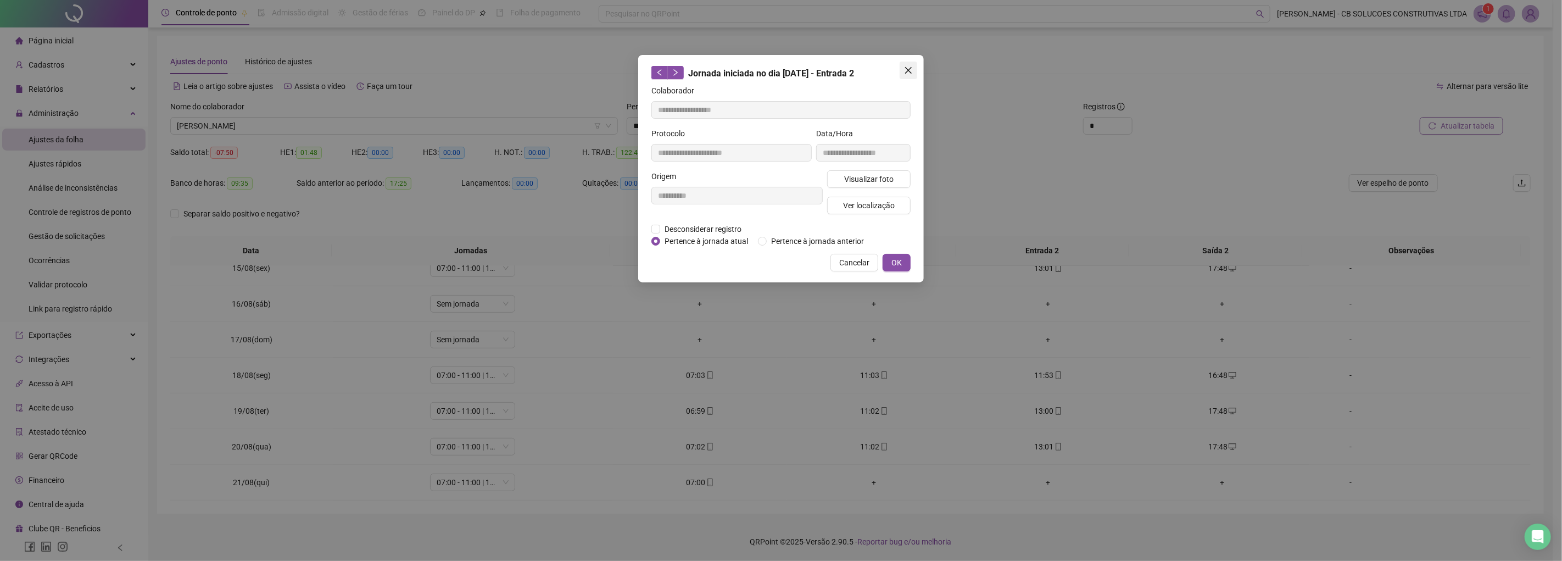
click at [832, 70] on icon "close" at bounding box center [908, 70] width 7 height 7
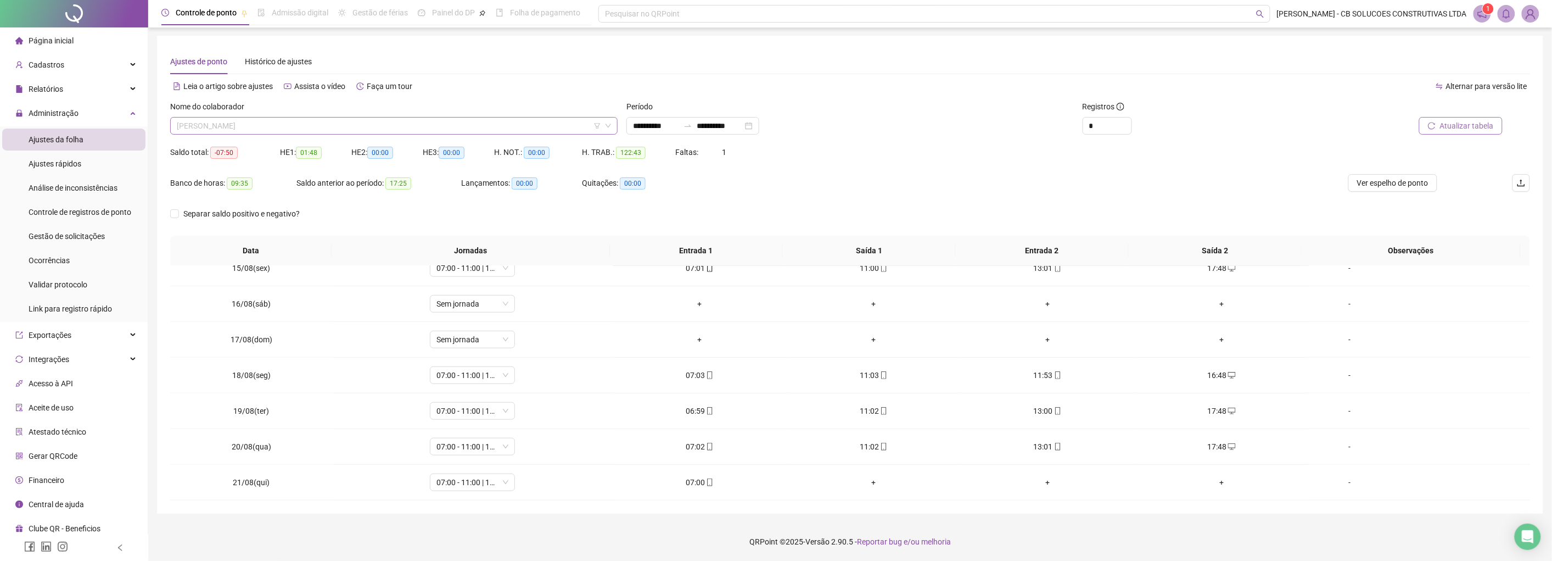
click at [337, 119] on span "[PERSON_NAME] [PERSON_NAME]" at bounding box center [394, 126] width 434 height 16
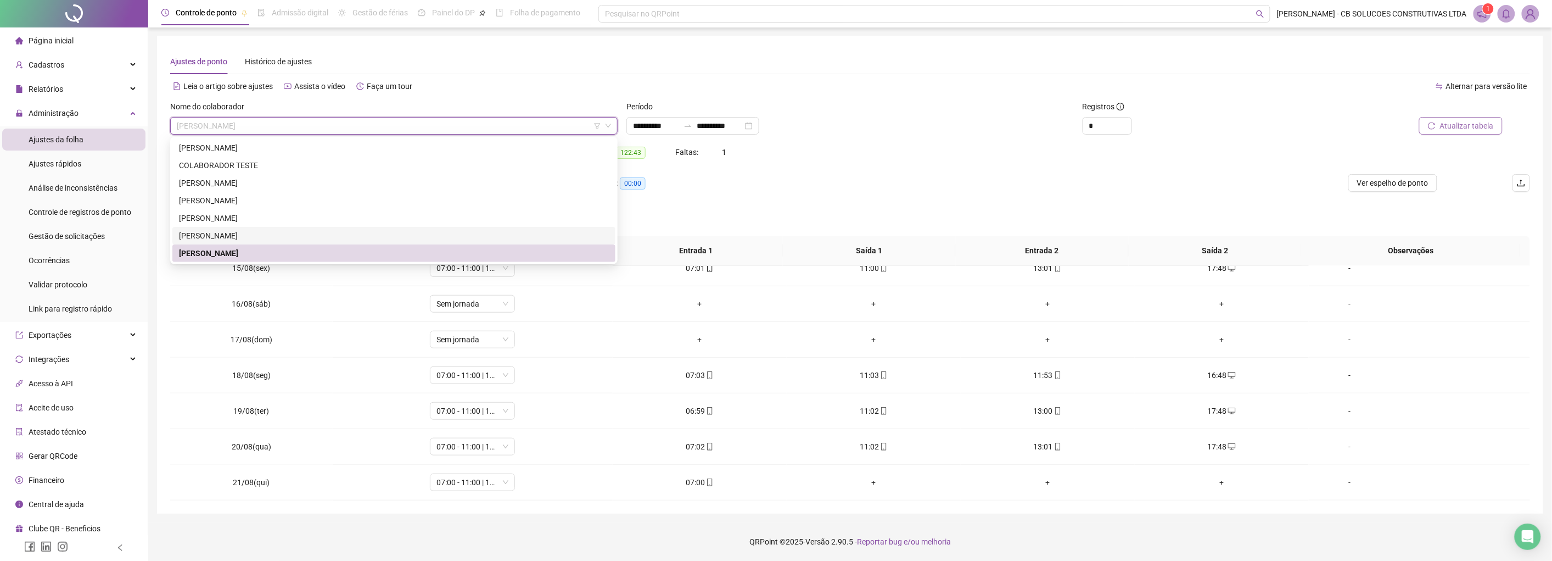
click at [227, 235] on div "[PERSON_NAME] [PERSON_NAME] BARZOTTO" at bounding box center [394, 236] width 430 height 12
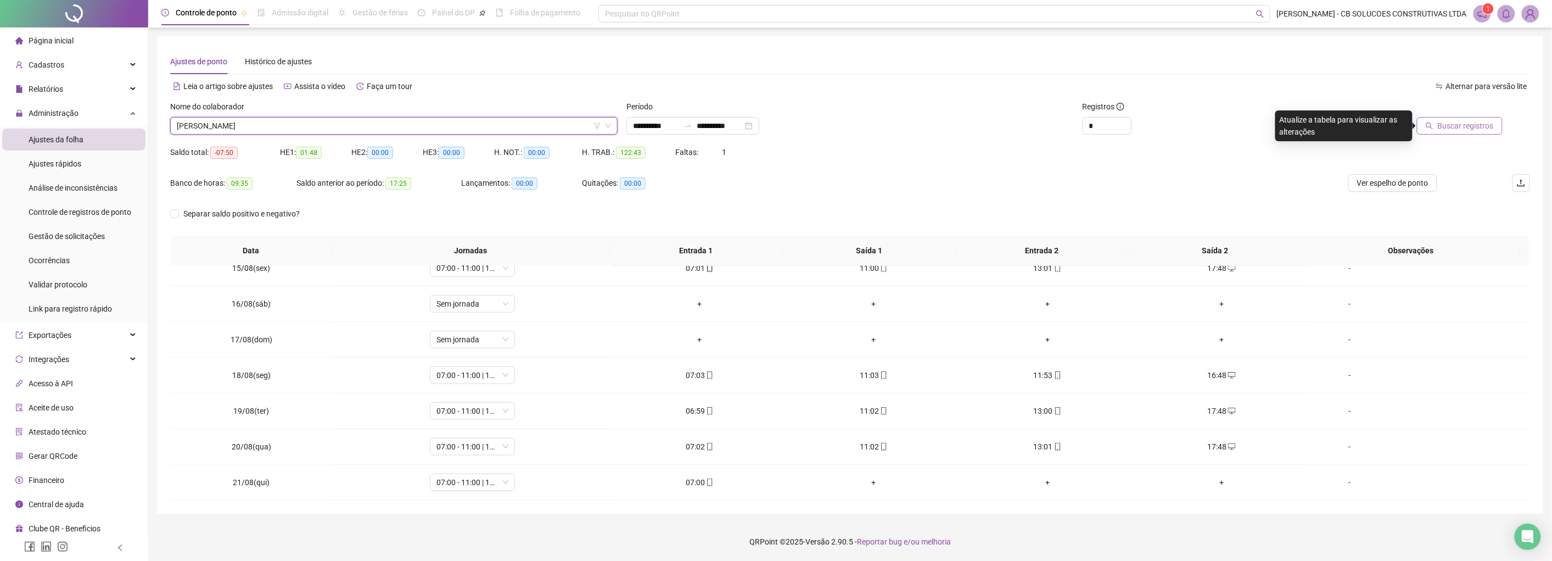
click at [366, 133] on span "[PERSON_NAME] [PERSON_NAME] BARZOTTO" at bounding box center [394, 126] width 434 height 16
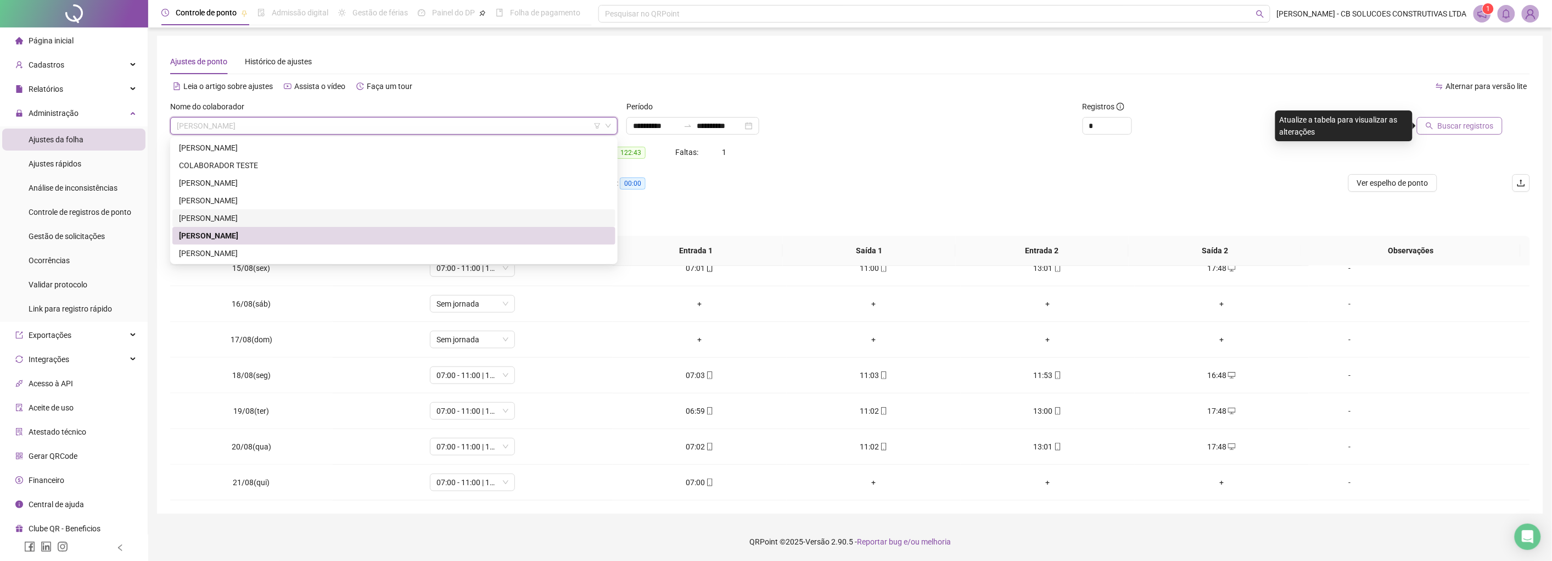
click at [265, 215] on div "[PERSON_NAME] [PERSON_NAME] [PERSON_NAME]" at bounding box center [394, 218] width 430 height 12
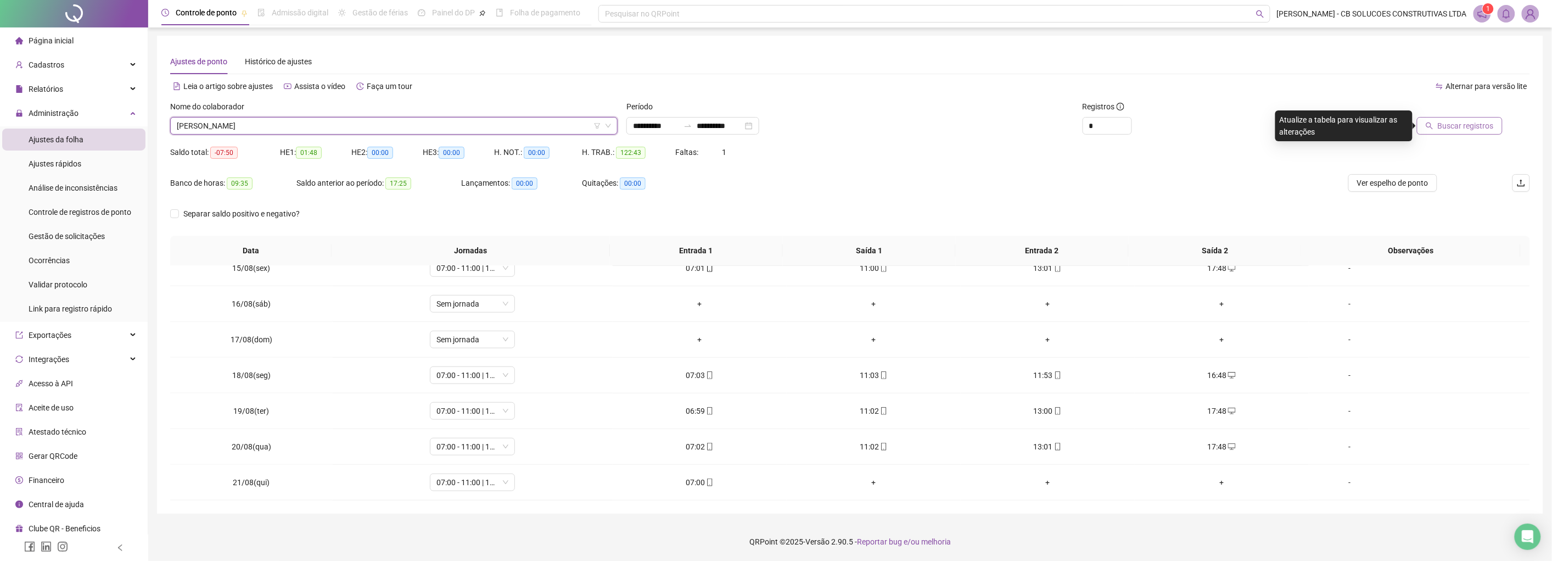
click at [832, 128] on icon "search" at bounding box center [1430, 126] width 8 height 8
click at [350, 123] on span "[PERSON_NAME] [PERSON_NAME] [PERSON_NAME]" at bounding box center [394, 126] width 434 height 16
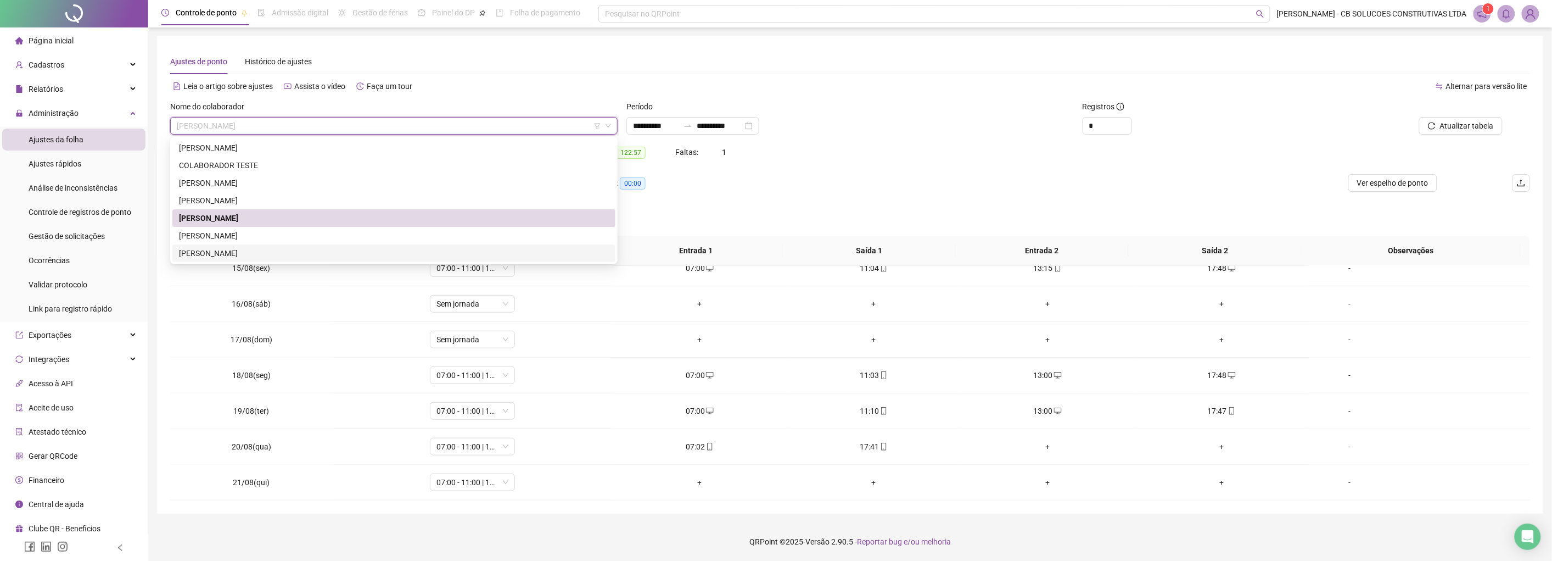
click at [222, 249] on div "[PERSON_NAME] [PERSON_NAME]" at bounding box center [394, 253] width 430 height 12
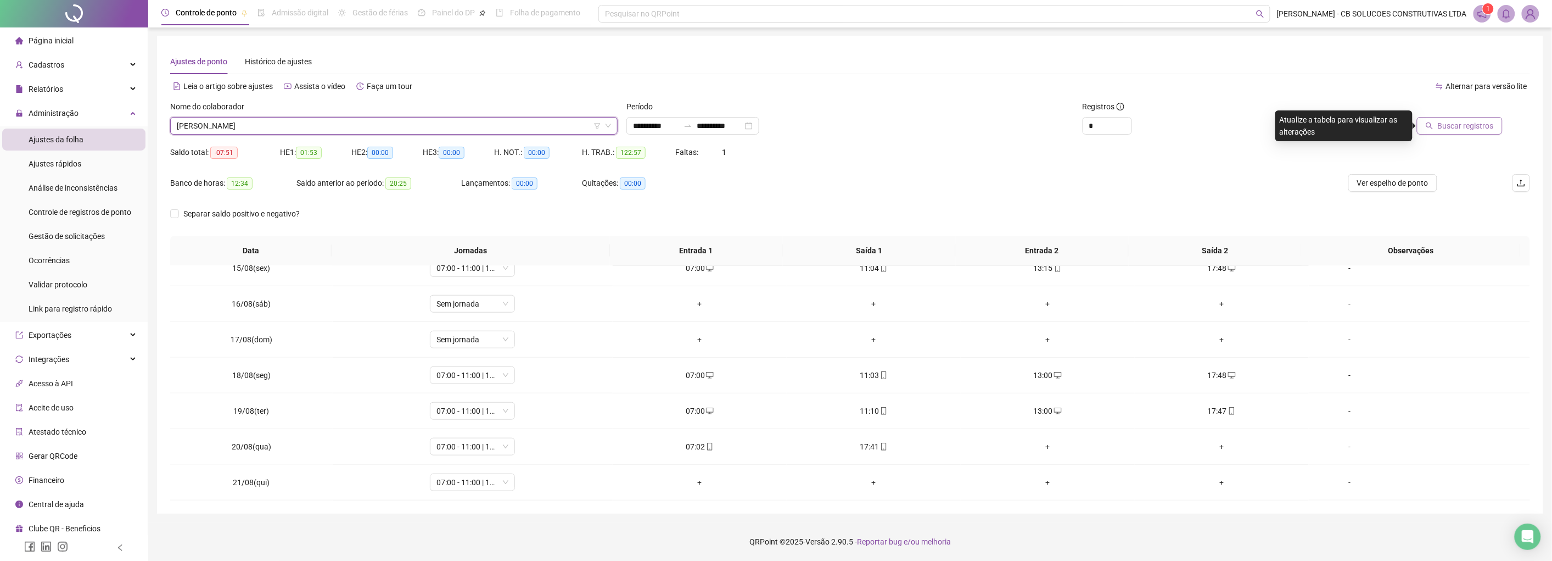
click at [832, 121] on span "Buscar registros" at bounding box center [1466, 126] width 56 height 12
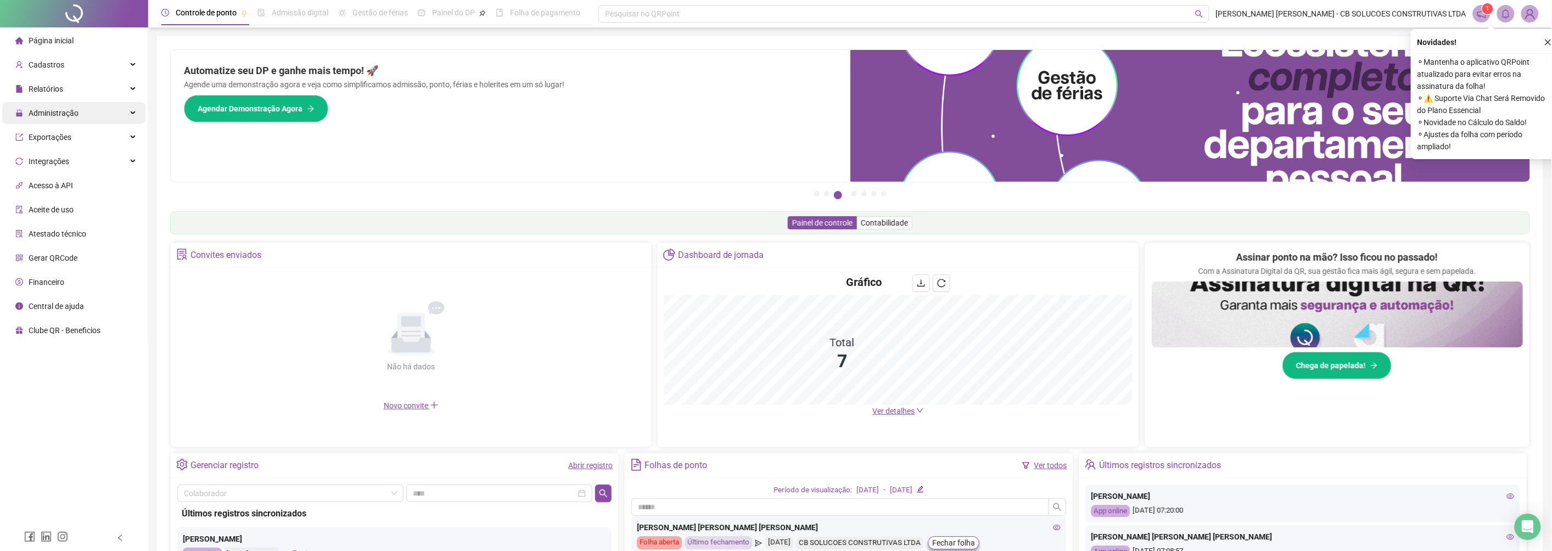
click at [72, 115] on span "Administração" at bounding box center [54, 113] width 50 height 9
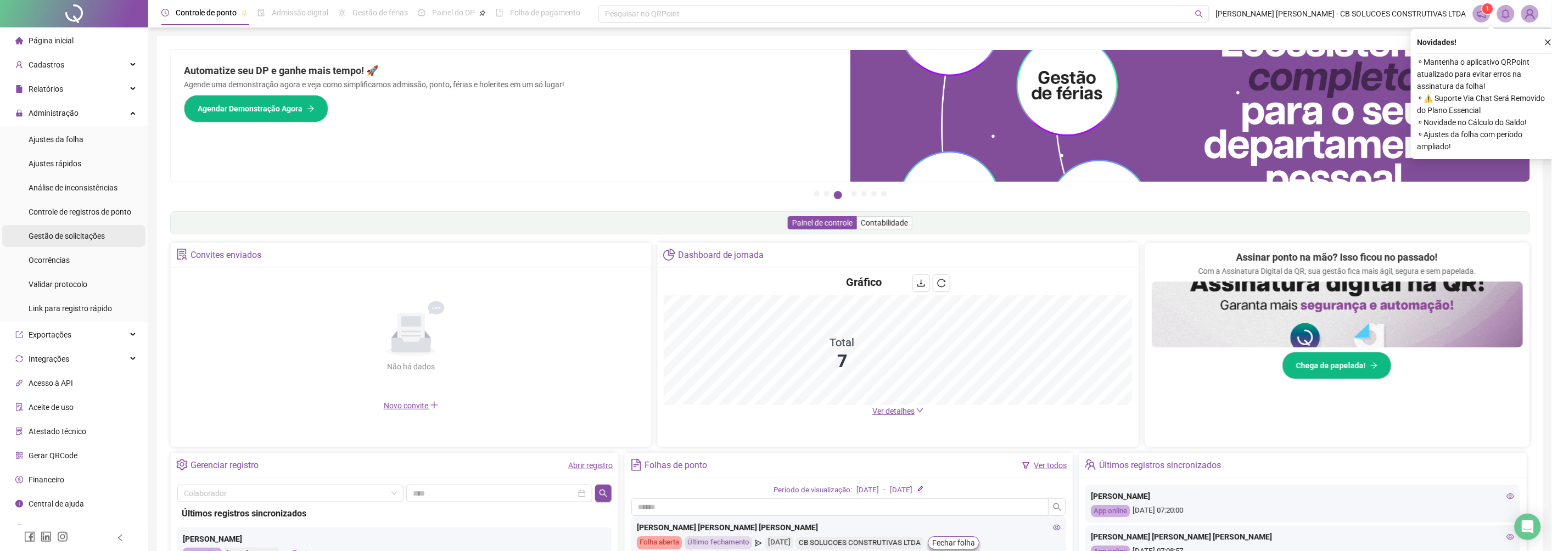
click at [58, 239] on span "Gestão de solicitações" at bounding box center [67, 236] width 76 height 9
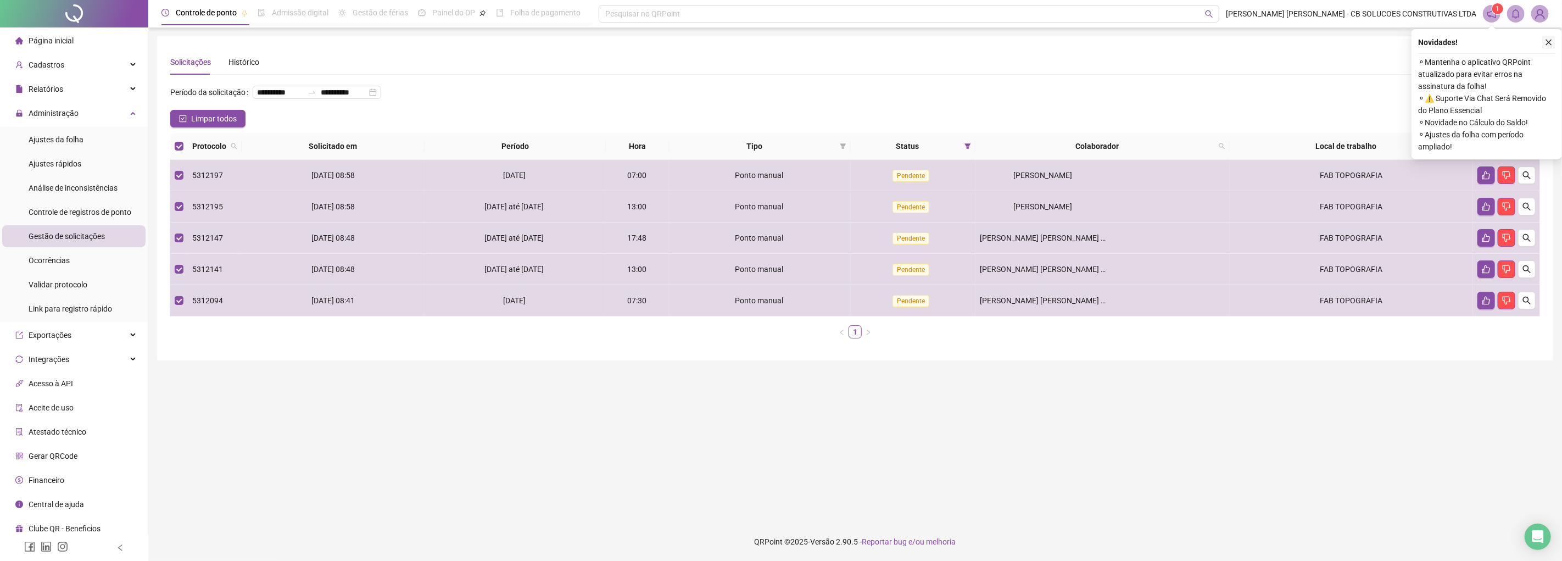
click at [1547, 42] on icon "close" at bounding box center [1549, 42] width 8 height 8
click at [1496, 144] on icon "like" at bounding box center [1498, 146] width 8 height 8
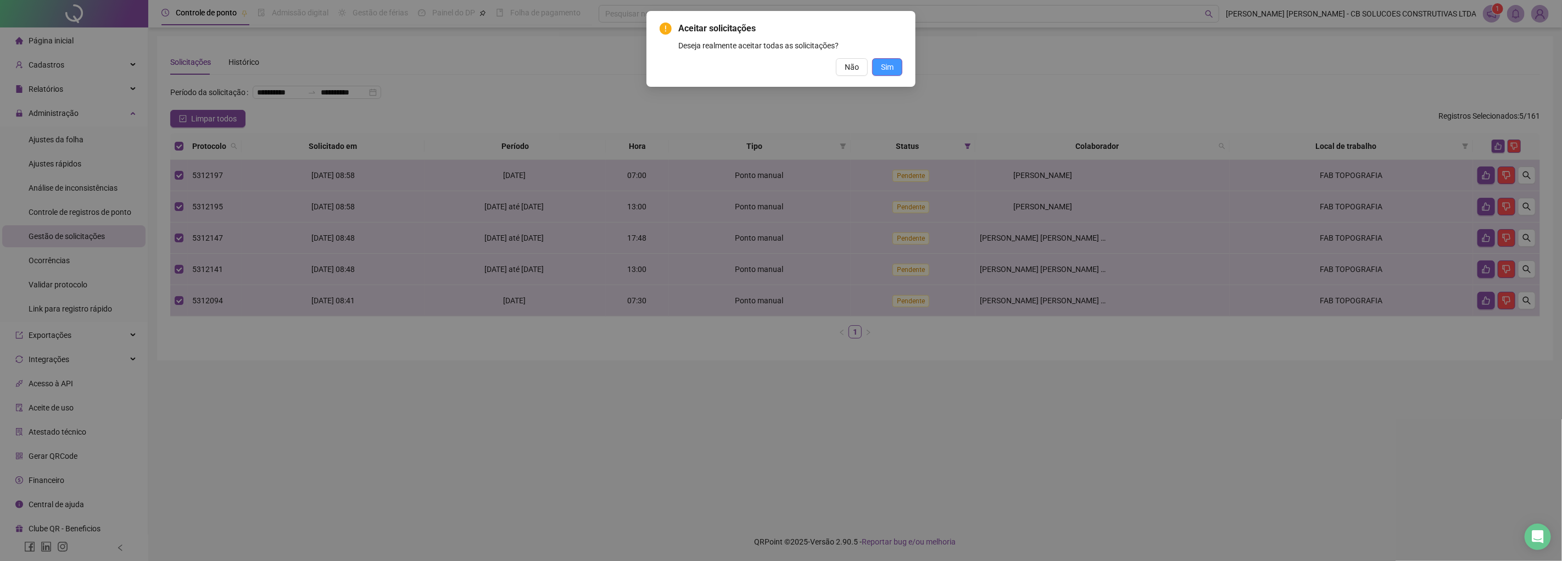
click at [899, 61] on button "Sim" at bounding box center [887, 67] width 30 height 18
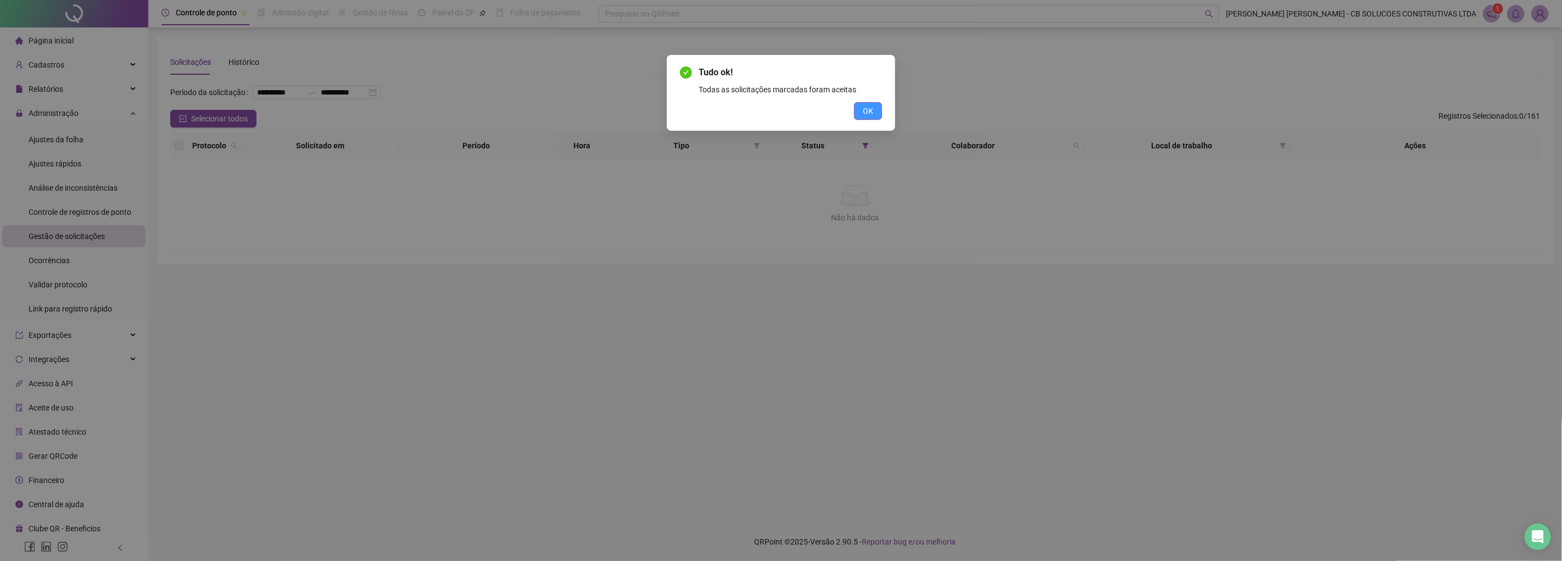
click at [864, 111] on span "OK" at bounding box center [868, 111] width 10 height 12
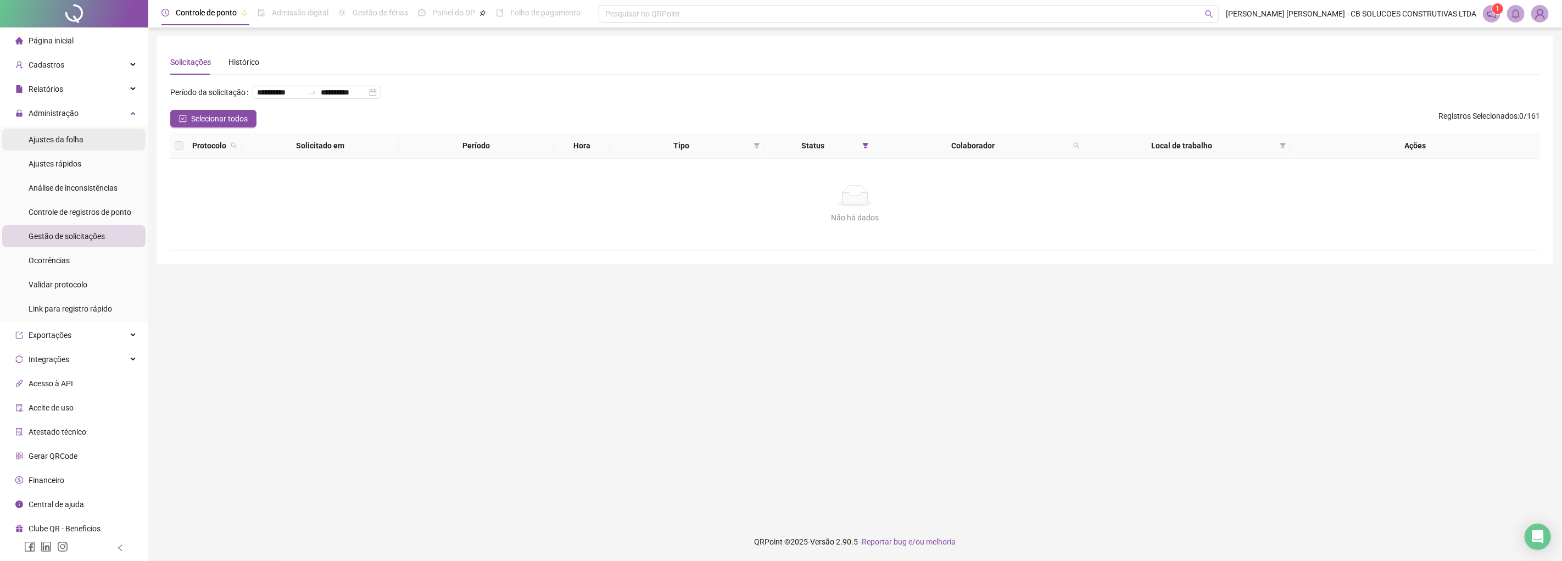
click at [51, 135] on span "Ajustes da folha" at bounding box center [56, 139] width 55 height 9
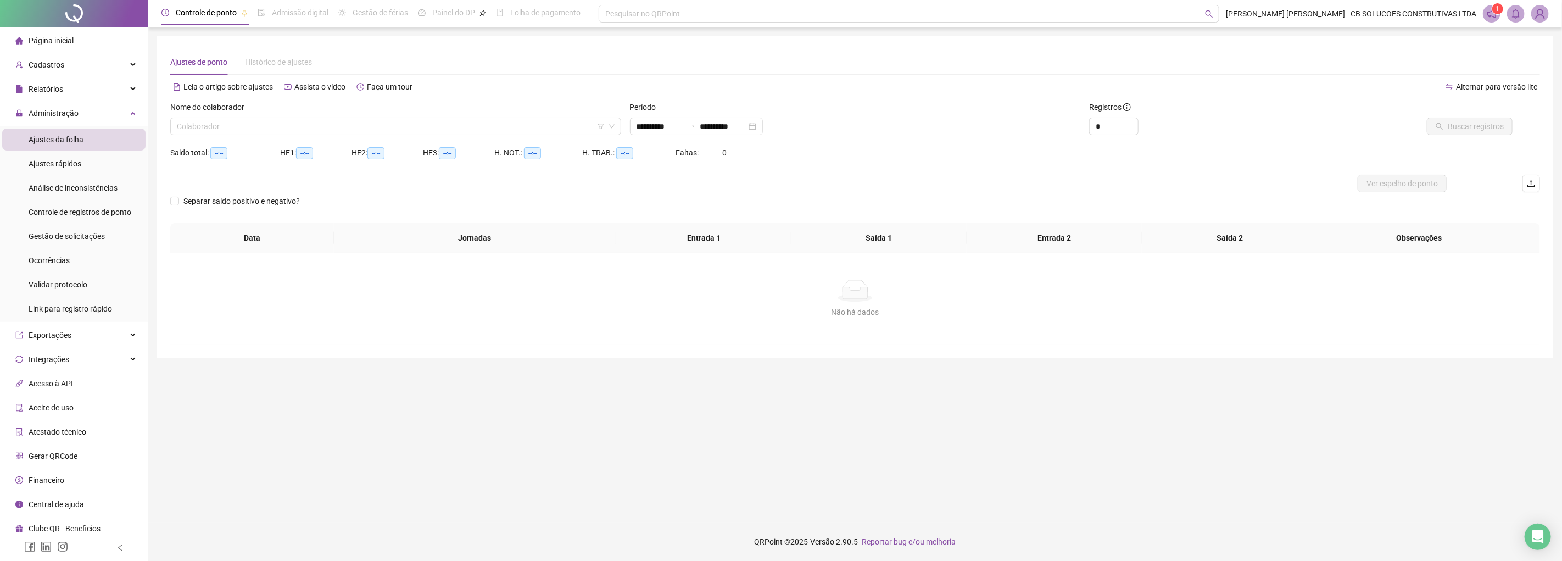
type input "**********"
click at [420, 125] on input "search" at bounding box center [391, 126] width 428 height 16
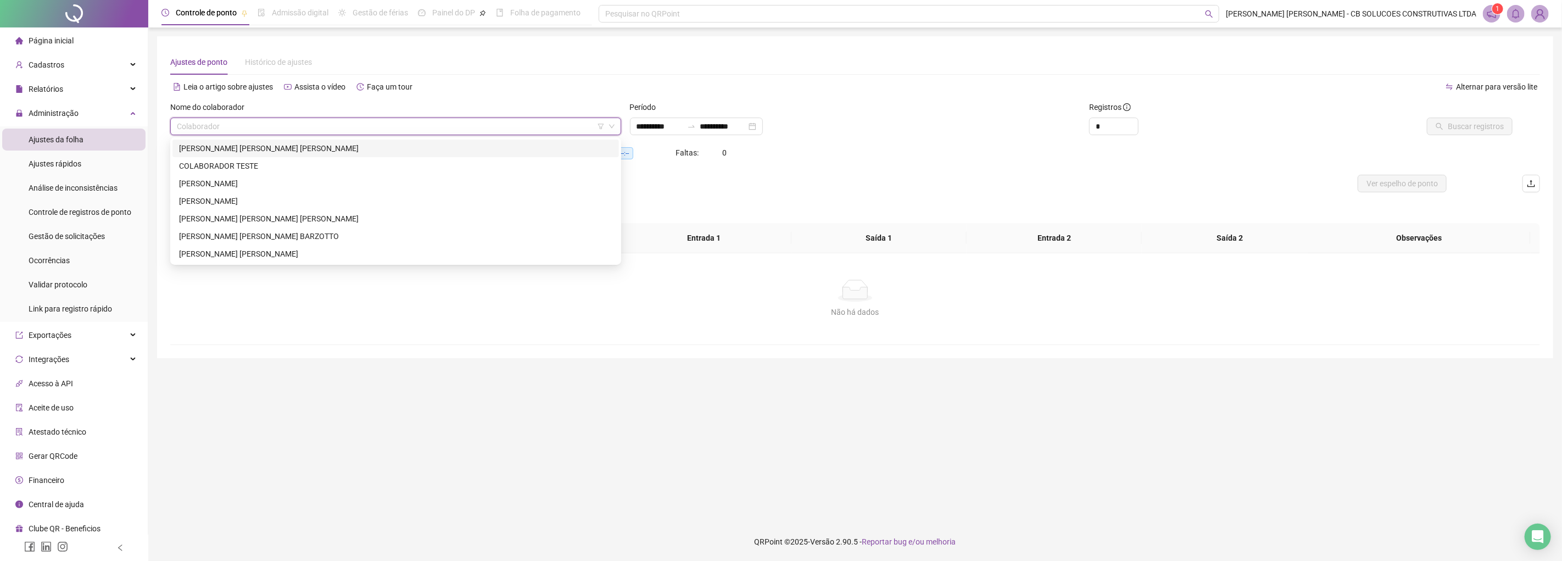
click at [290, 145] on div "[PERSON_NAME] [PERSON_NAME] [PERSON_NAME]" at bounding box center [395, 148] width 433 height 12
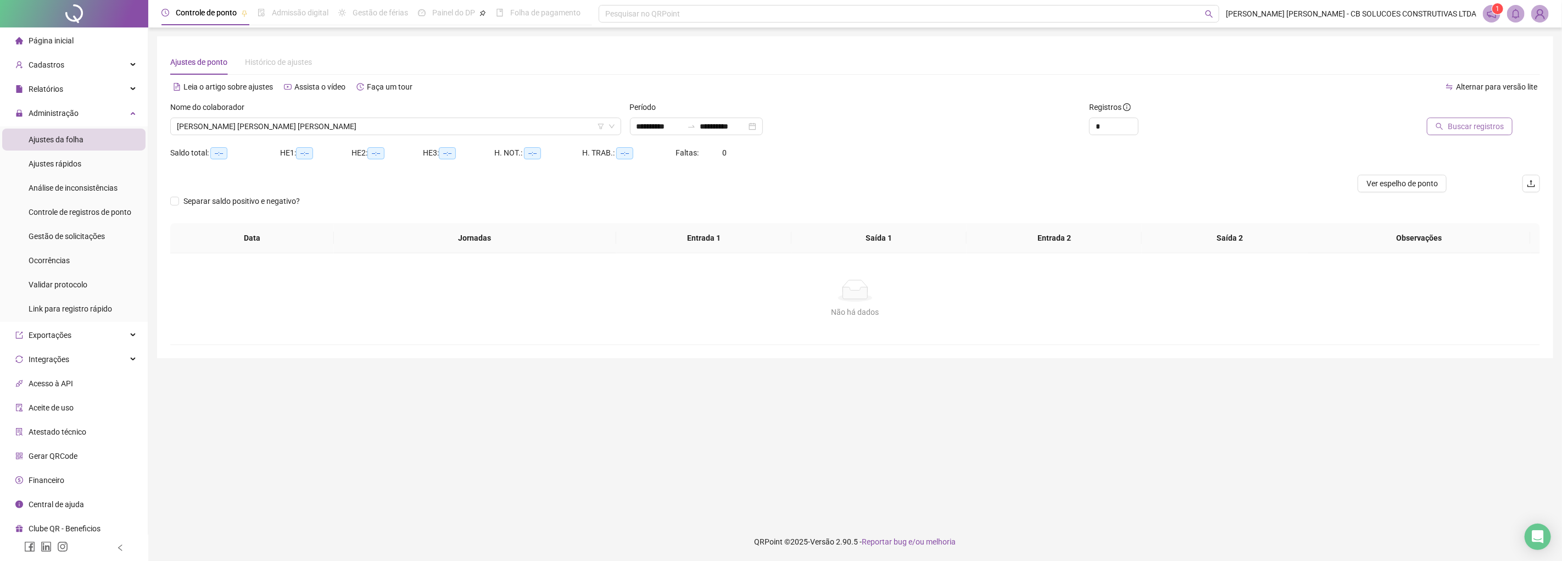
click at [1490, 123] on span "Buscar registros" at bounding box center [1475, 126] width 56 height 12
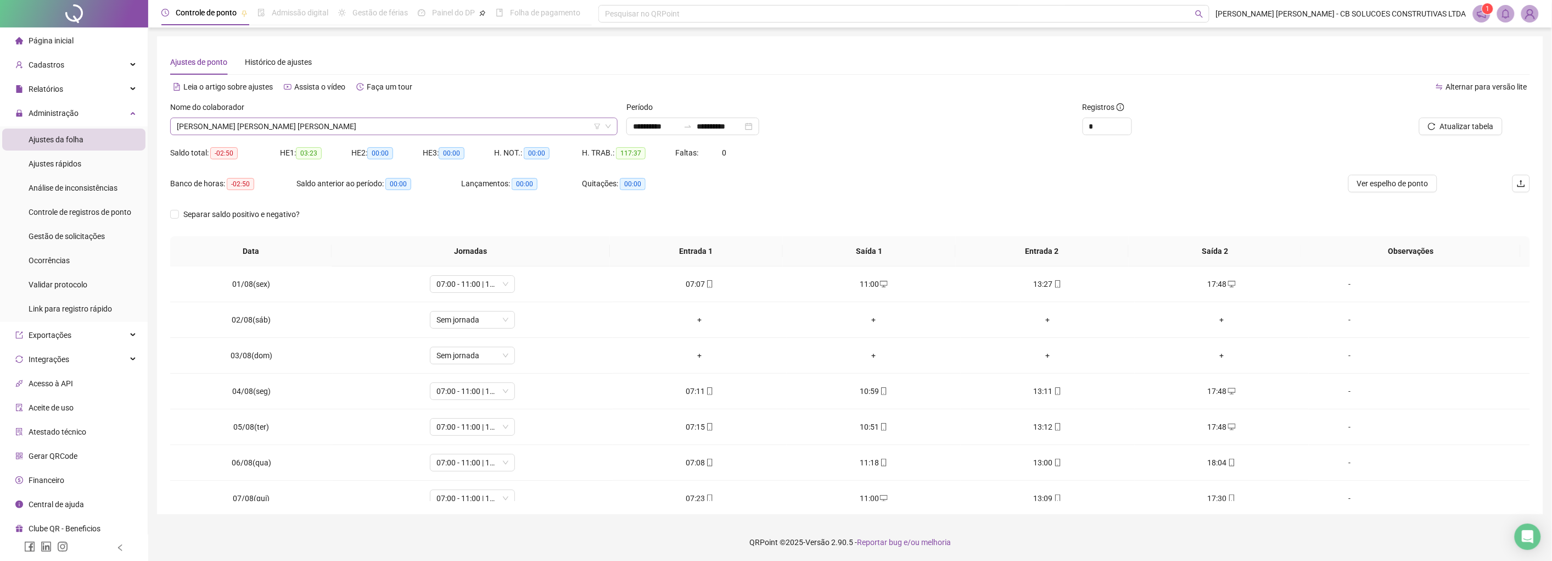
click at [436, 132] on span "[PERSON_NAME] [PERSON_NAME] [PERSON_NAME]" at bounding box center [394, 126] width 434 height 16
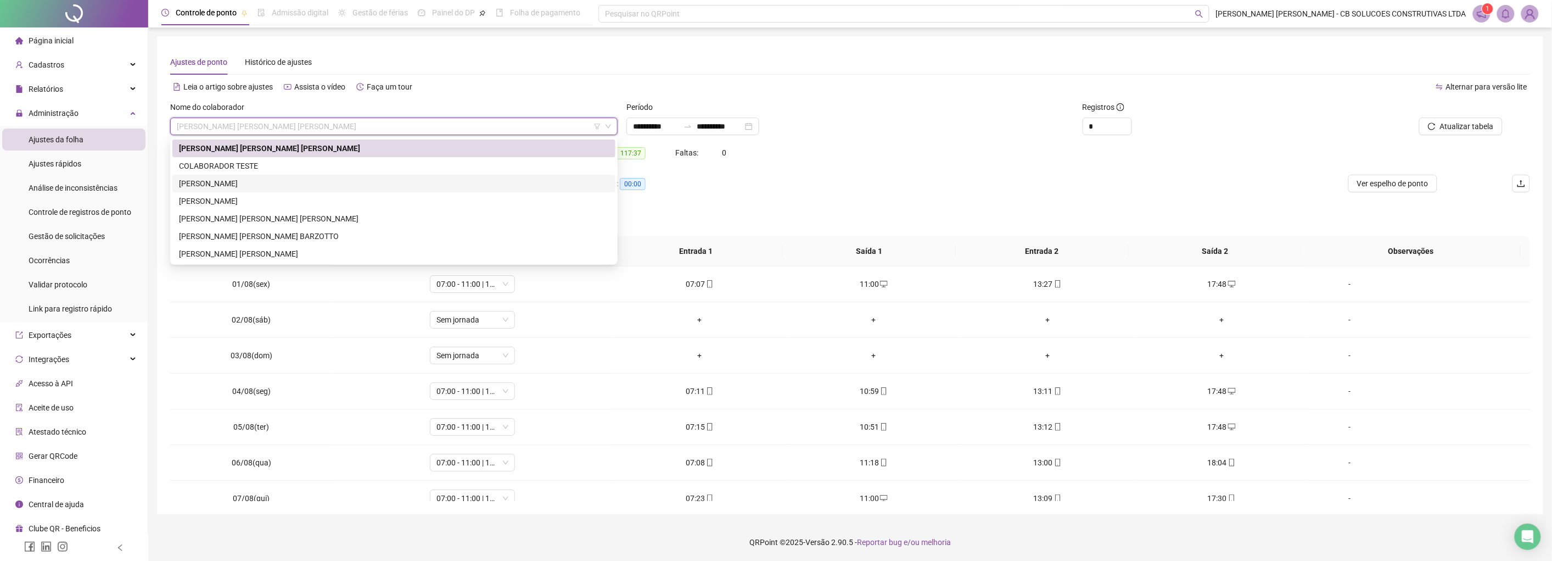
click at [233, 176] on div "[PERSON_NAME]" at bounding box center [393, 184] width 443 height 18
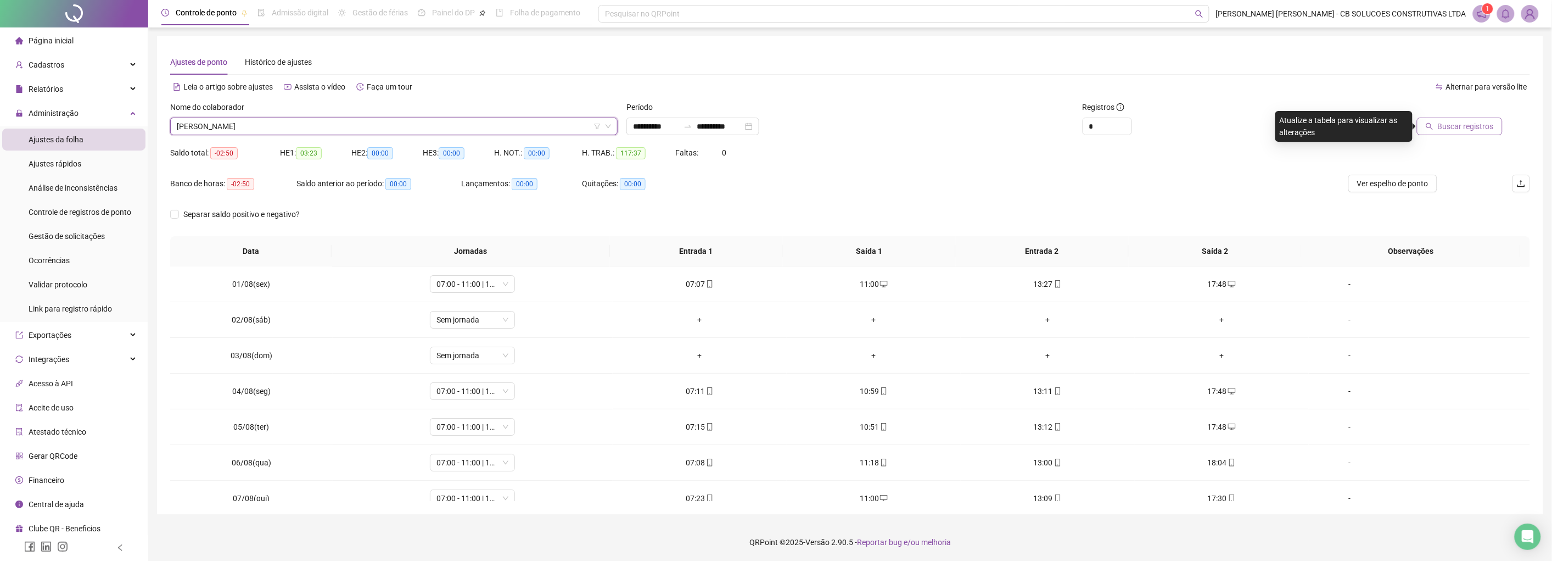
click at [1501, 119] on button "Buscar registros" at bounding box center [1460, 127] width 86 height 18
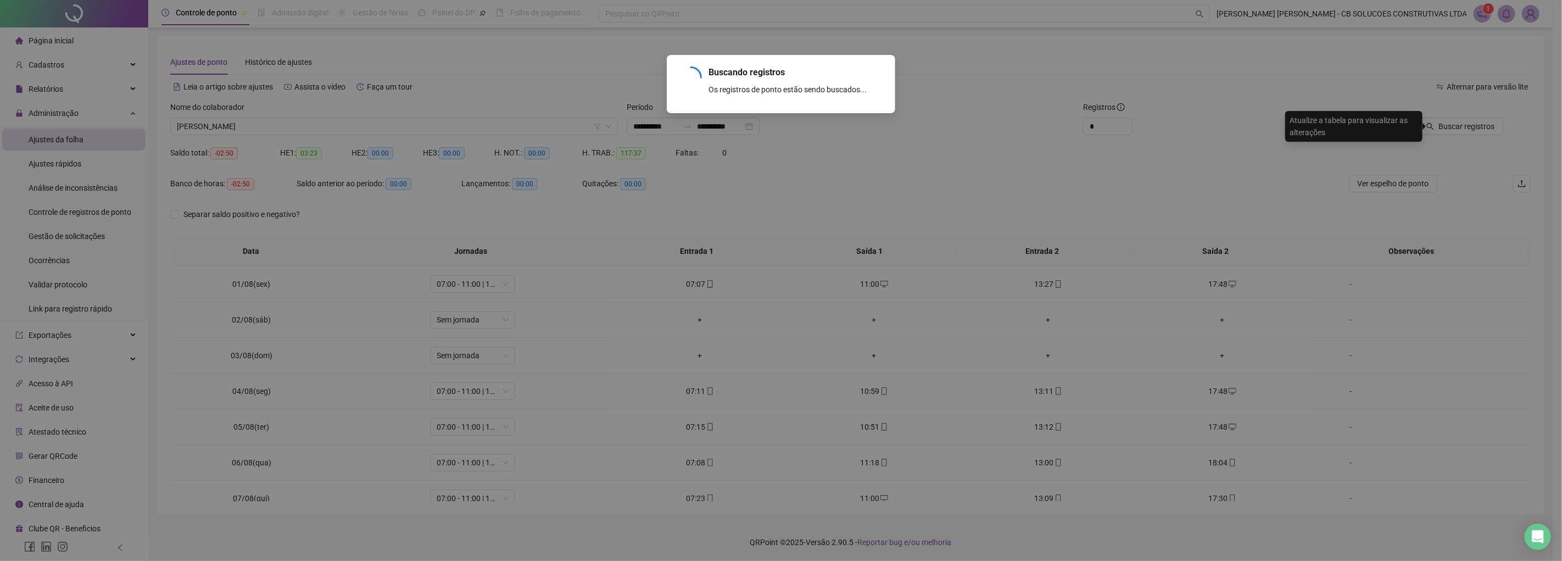
click at [1461, 129] on div "Buscando registros Os registros de ponto estão sendo buscados... OK" at bounding box center [781, 280] width 1562 height 561
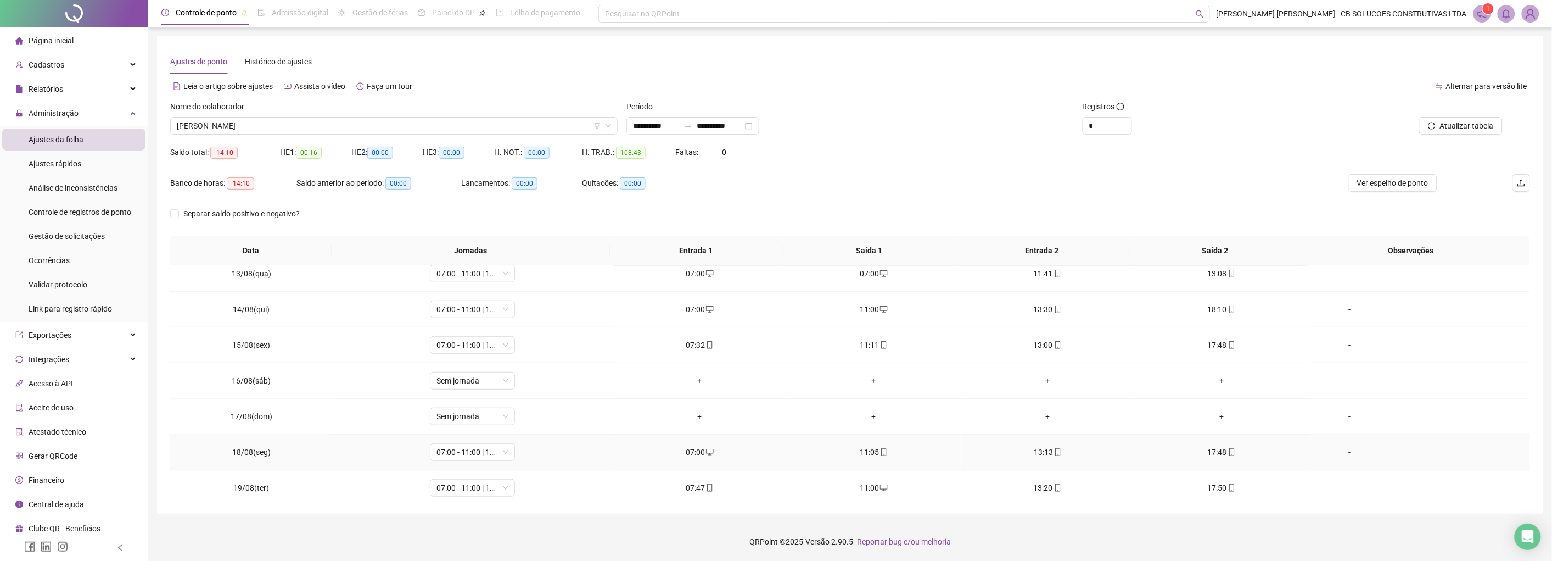
scroll to position [480, 0]
click at [472, 129] on span "[PERSON_NAME]" at bounding box center [394, 126] width 434 height 16
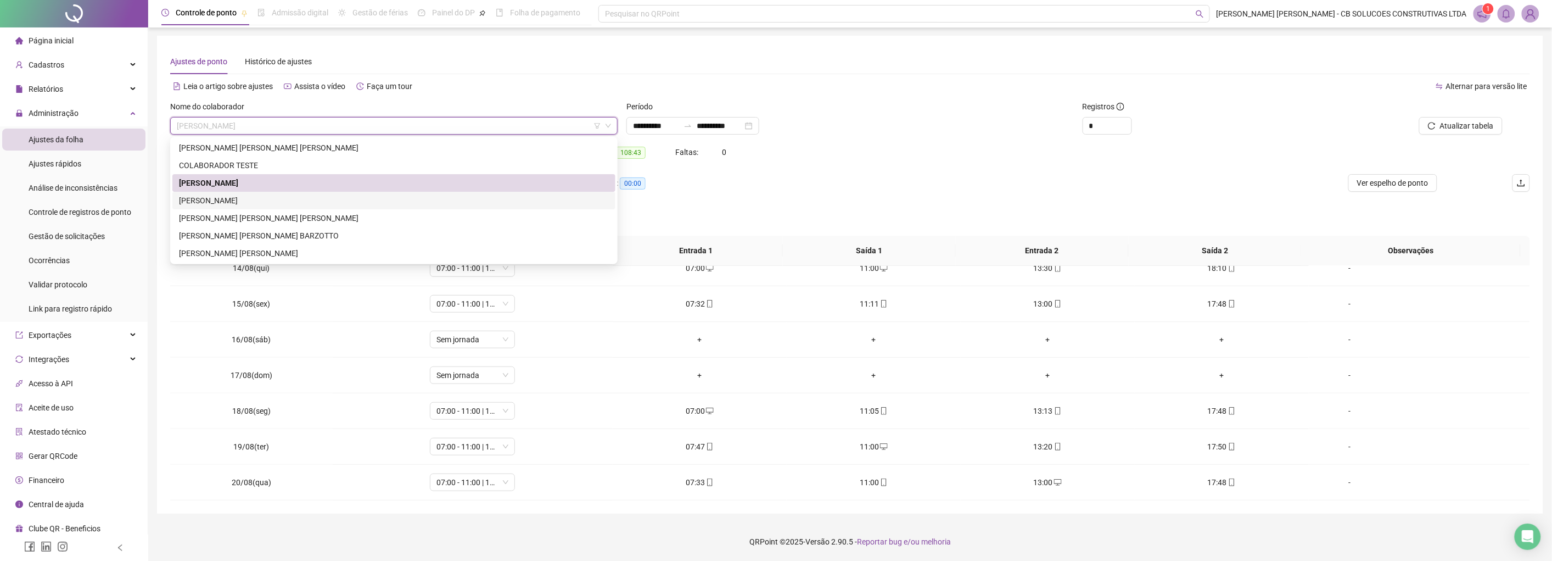
drag, startPoint x: 251, startPoint y: 198, endPoint x: 590, endPoint y: 143, distance: 343.1
click at [253, 198] on div "[PERSON_NAME]" at bounding box center [394, 200] width 430 height 12
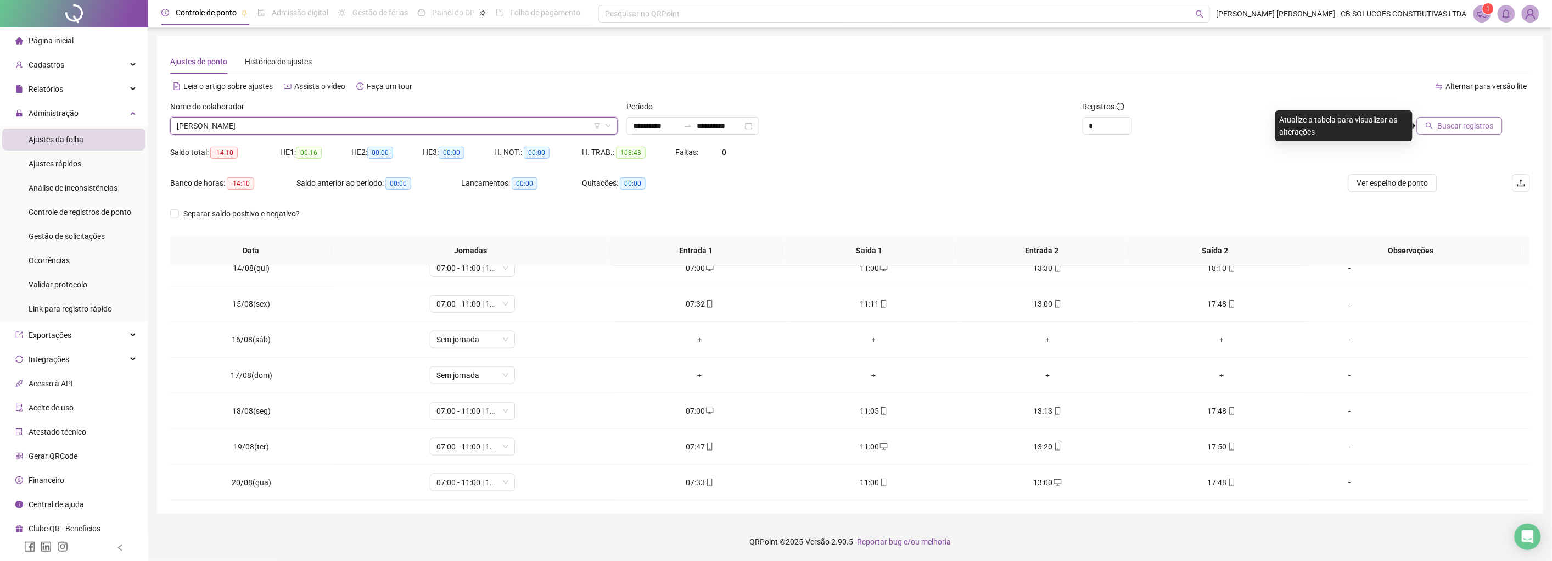
click at [1443, 120] on span "Buscar registros" at bounding box center [1466, 126] width 56 height 12
click at [289, 127] on span "[PERSON_NAME]" at bounding box center [394, 126] width 434 height 16
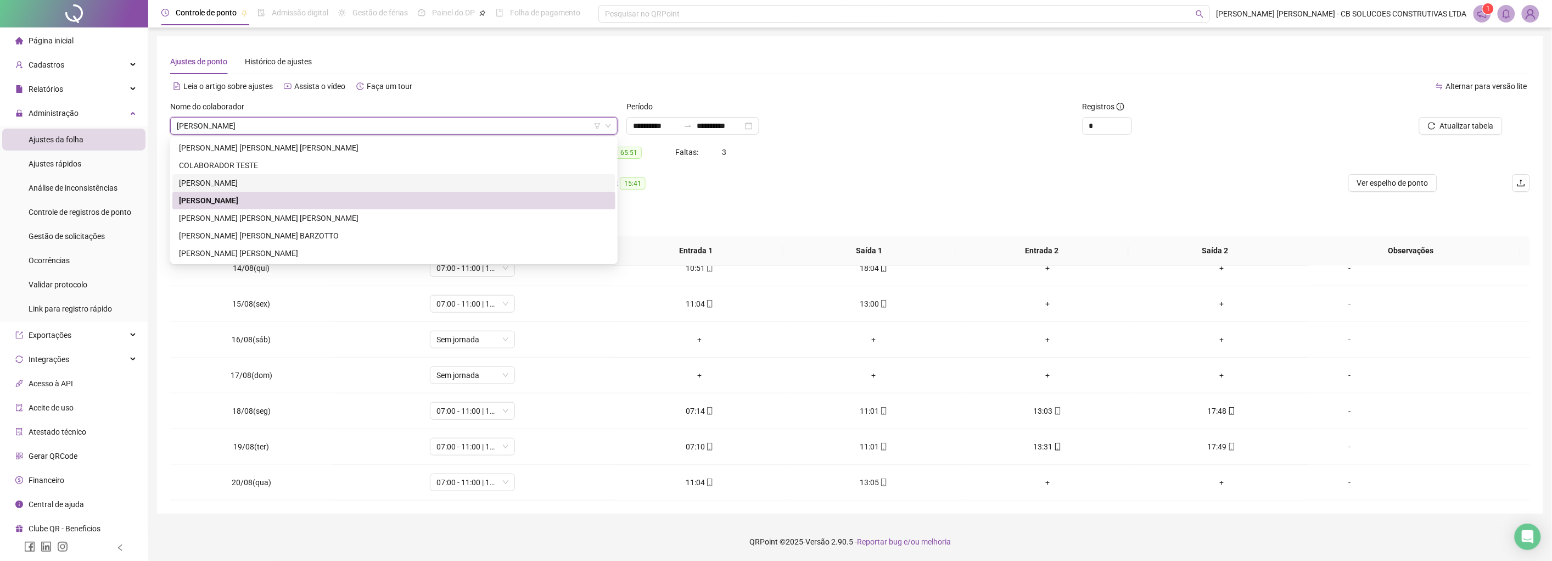
click at [782, 78] on div "Leia o artigo sobre ajustes Assista o vídeo Faça um tour" at bounding box center [510, 86] width 680 height 18
